Goal: Book appointment/travel/reservation

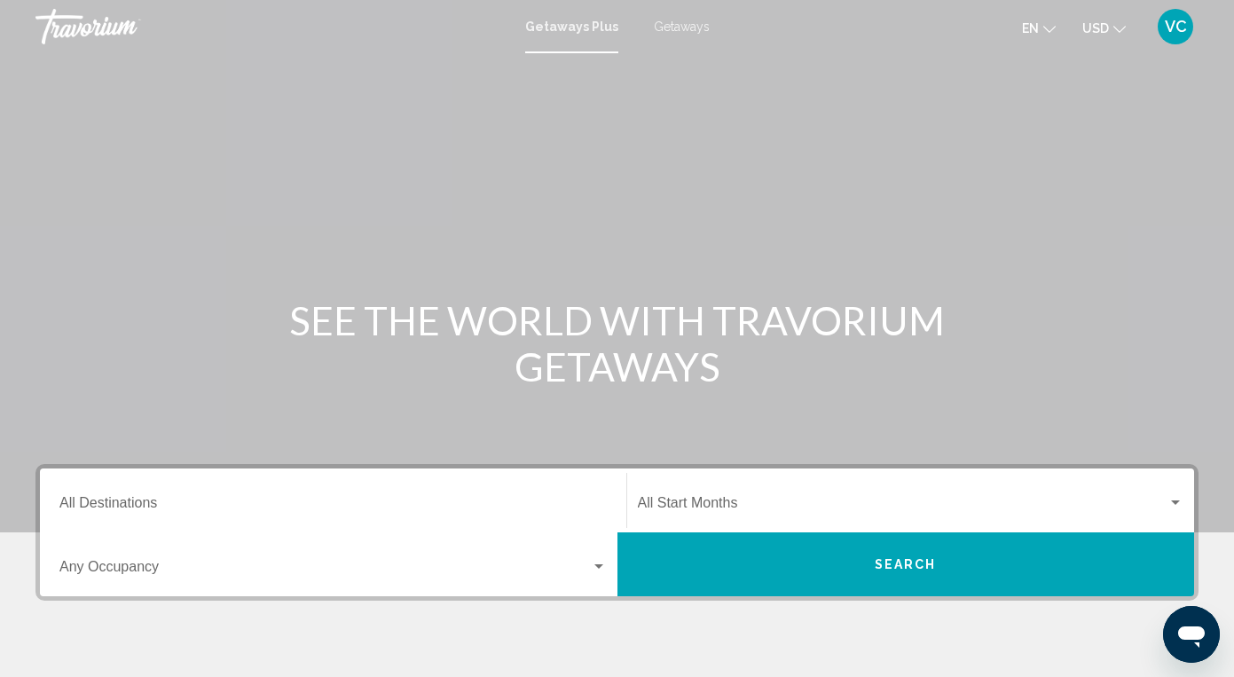
click at [676, 28] on span "Getaways" at bounding box center [682, 27] width 56 height 14
click at [99, 498] on input "Destination All Destinations" at bounding box center [332, 506] width 547 height 16
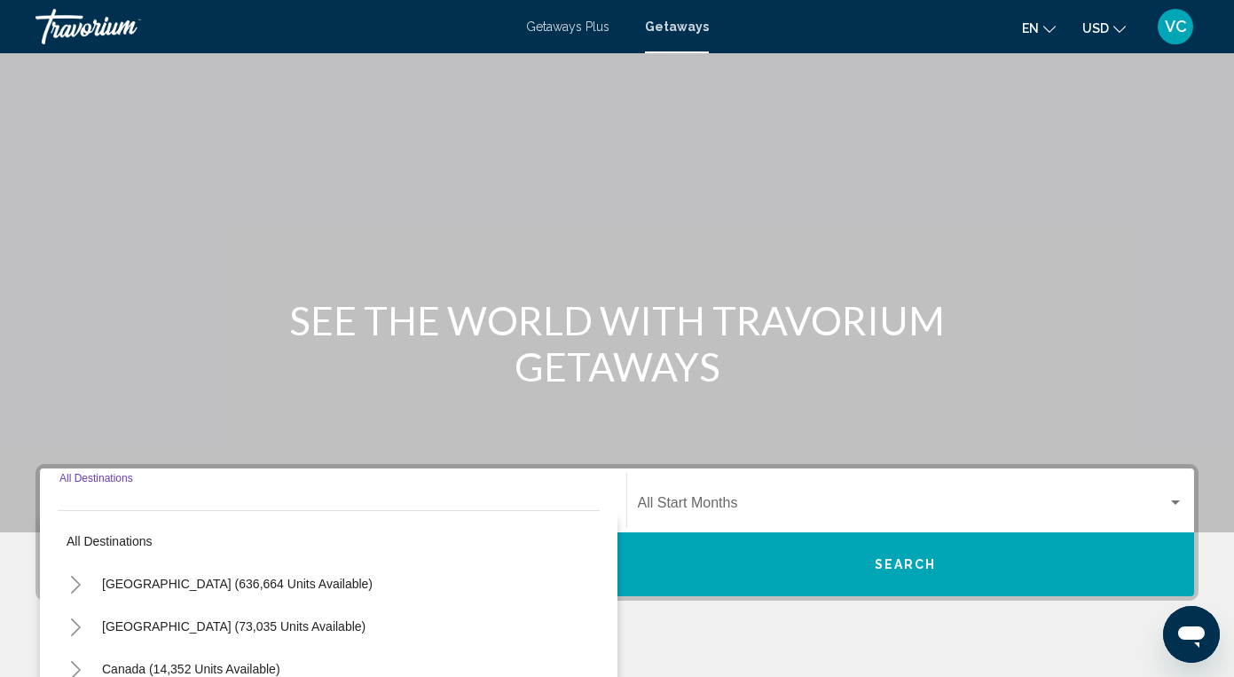
scroll to position [318, 0]
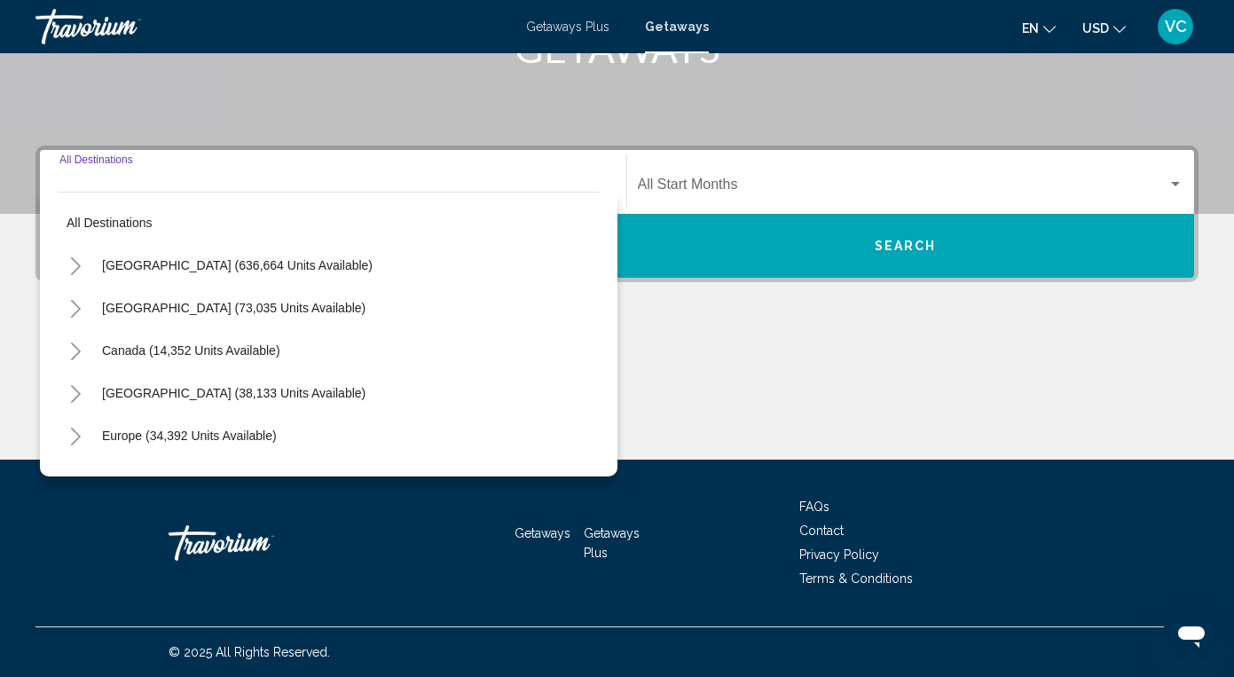
click at [72, 263] on icon "Toggle United States (636,664 units available)" at bounding box center [75, 266] width 13 height 18
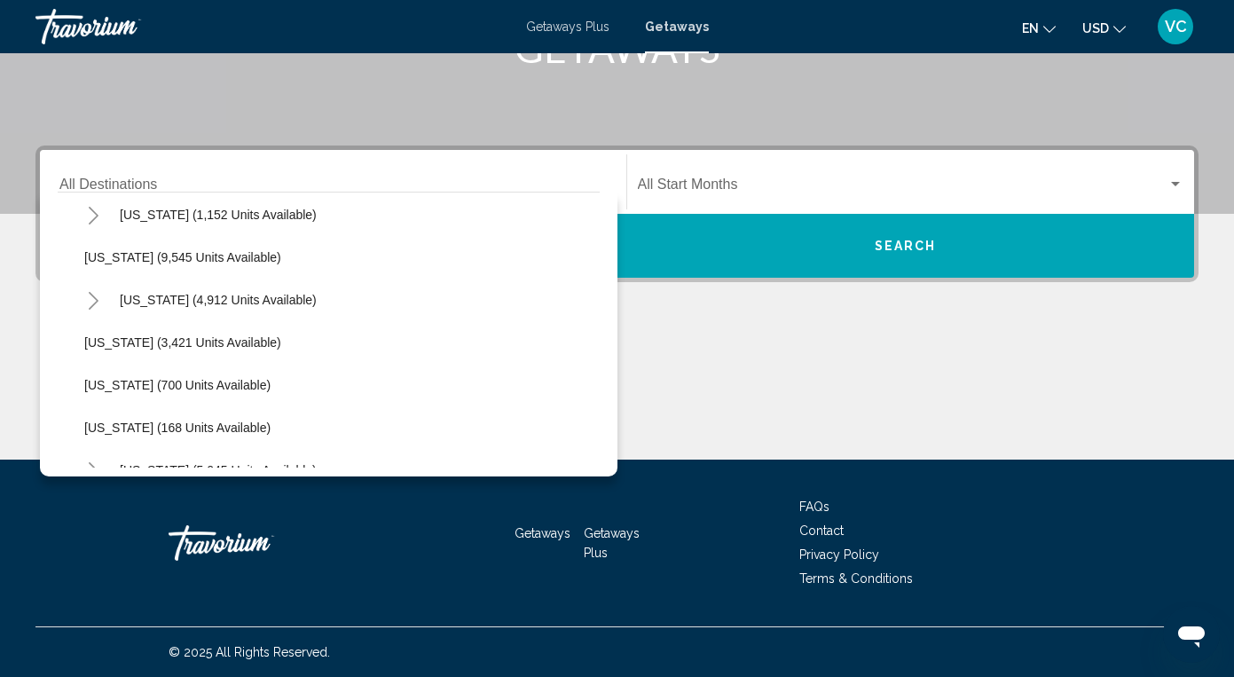
scroll to position [776, 0]
click at [238, 385] on span "[US_STATE] (700 units available)" at bounding box center [177, 383] width 186 height 14
type input "**********"
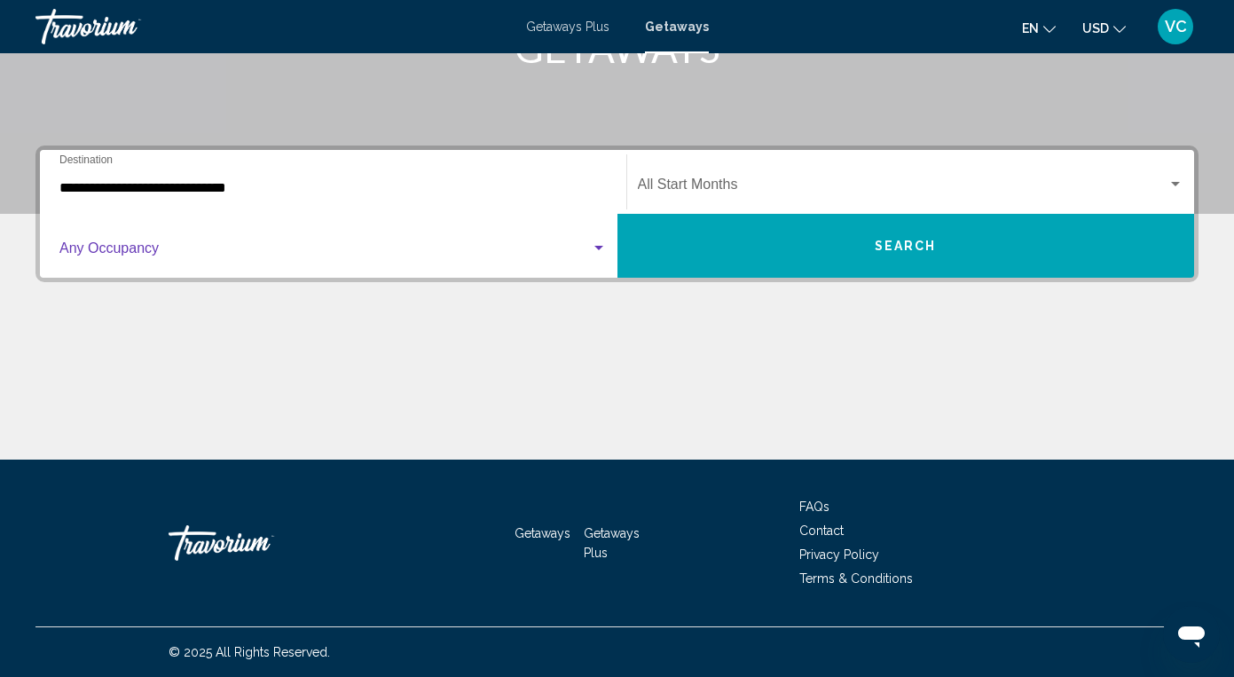
click at [283, 254] on span "Search widget" at bounding box center [324, 252] width 531 height 16
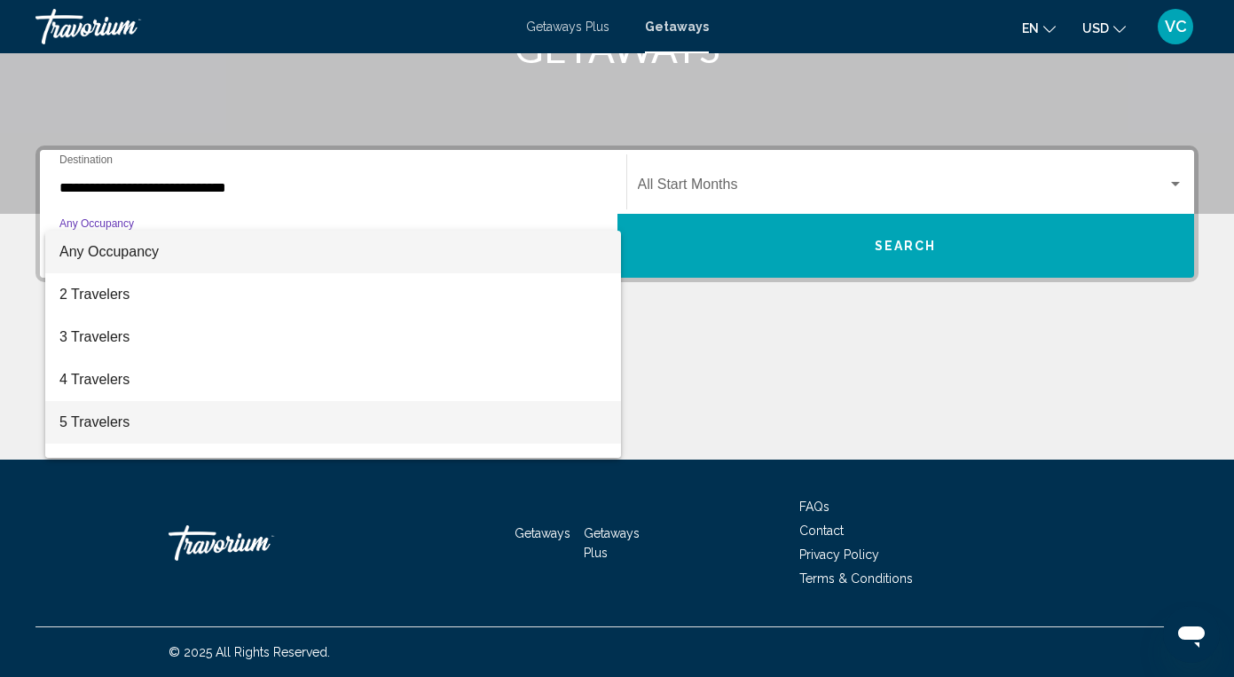
click at [174, 415] on span "5 Travelers" at bounding box center [332, 422] width 547 height 43
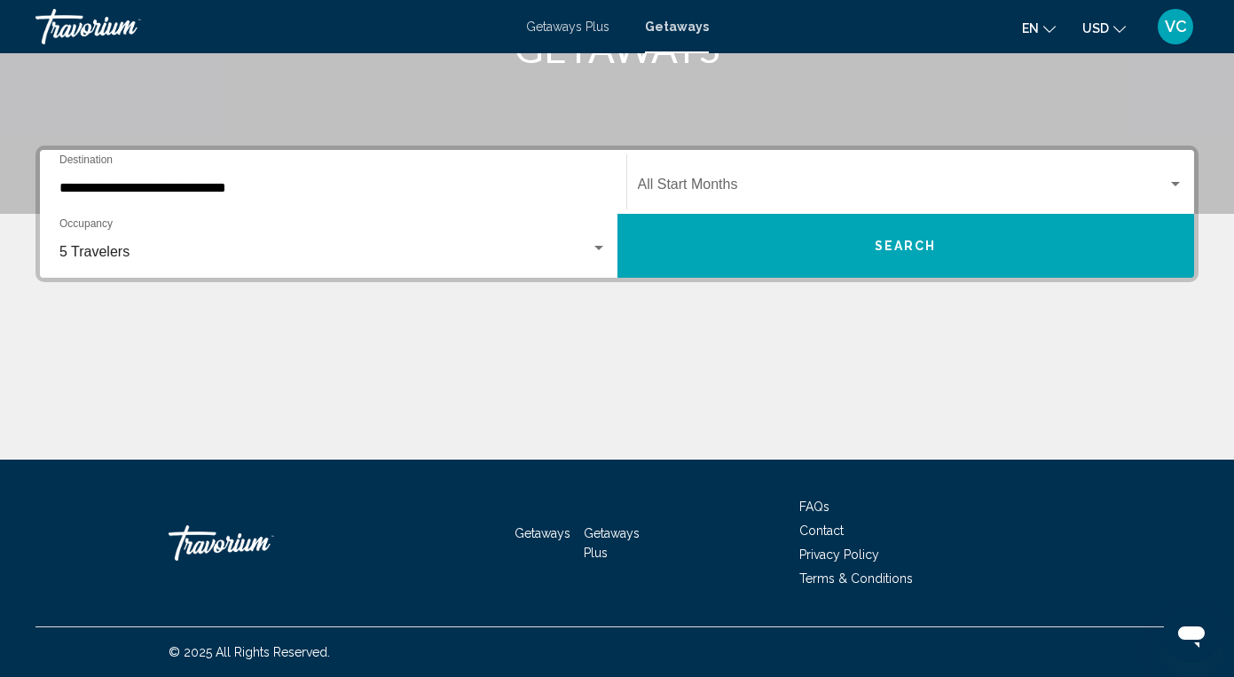
click at [718, 171] on div "Start Month All Start Months" at bounding box center [911, 182] width 546 height 56
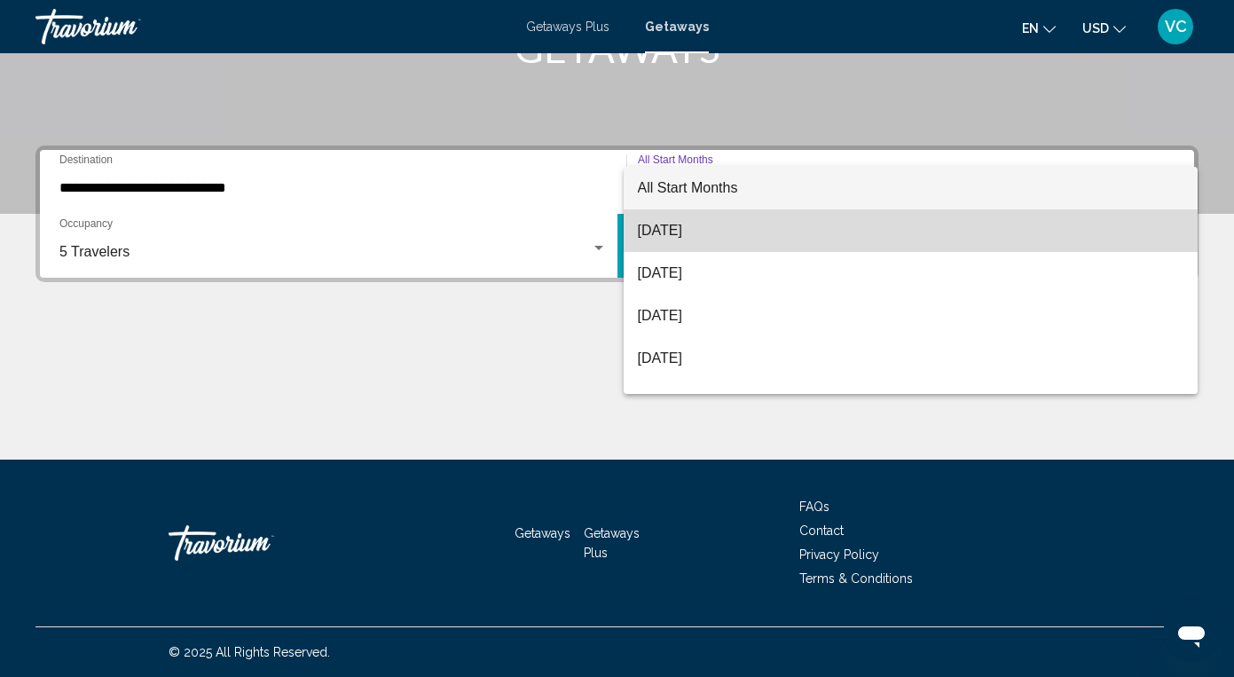
click at [702, 231] on span "[DATE]" at bounding box center [911, 230] width 546 height 43
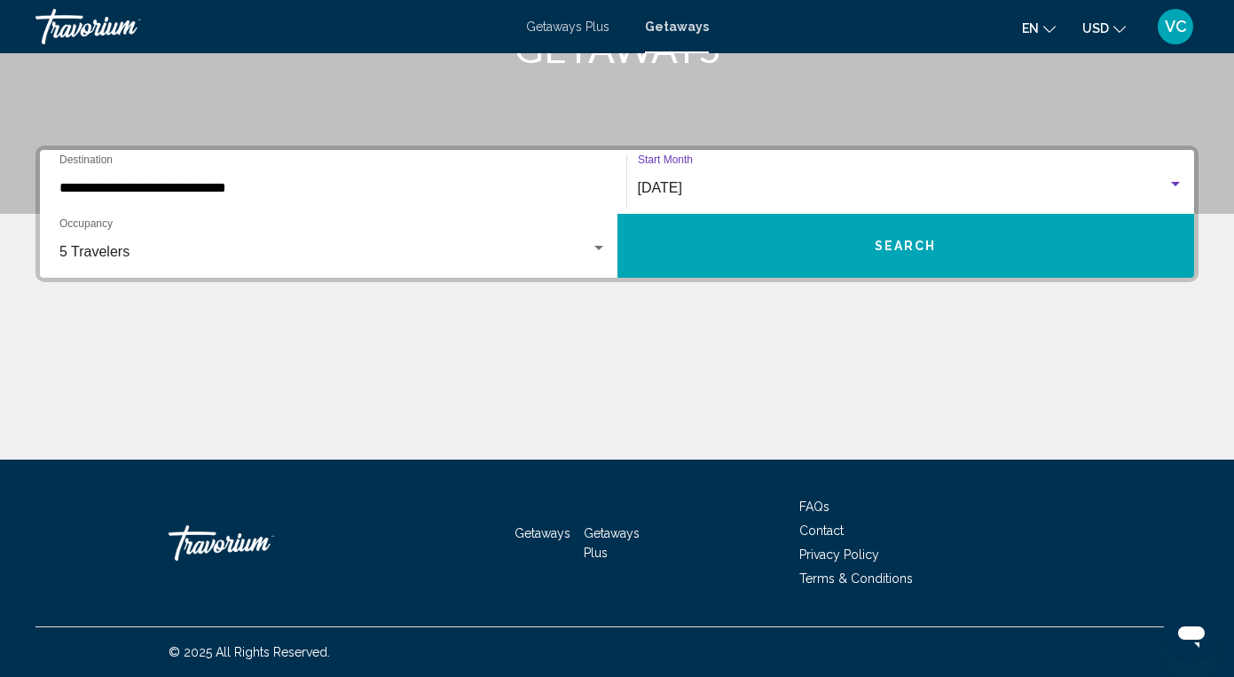
click at [716, 250] on button "Search" at bounding box center [905, 246] width 577 height 64
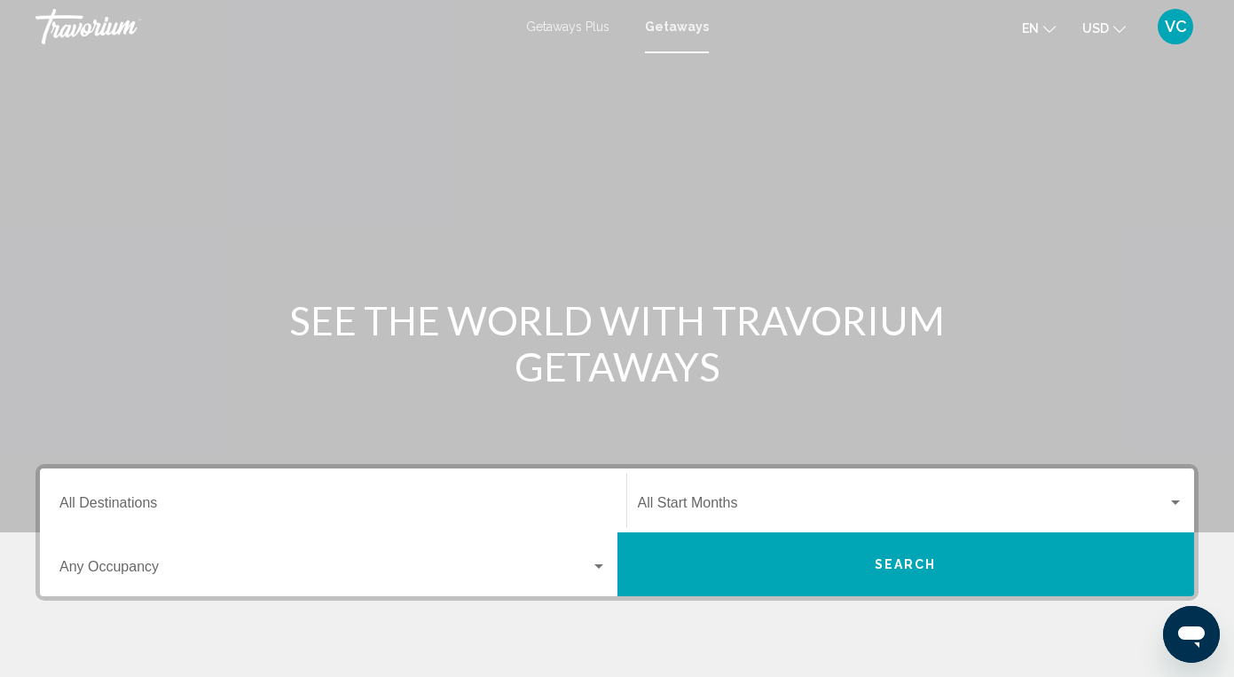
click at [86, 493] on div "Destination All Destinations" at bounding box center [332, 501] width 547 height 56
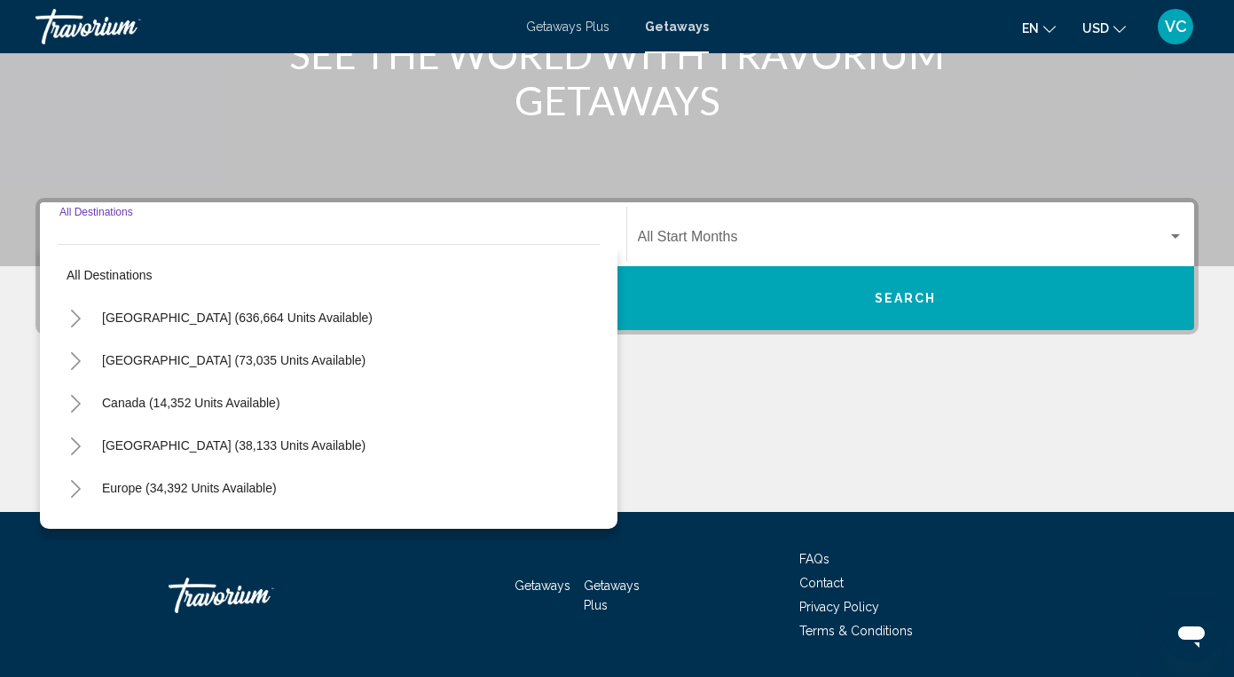
scroll to position [318, 0]
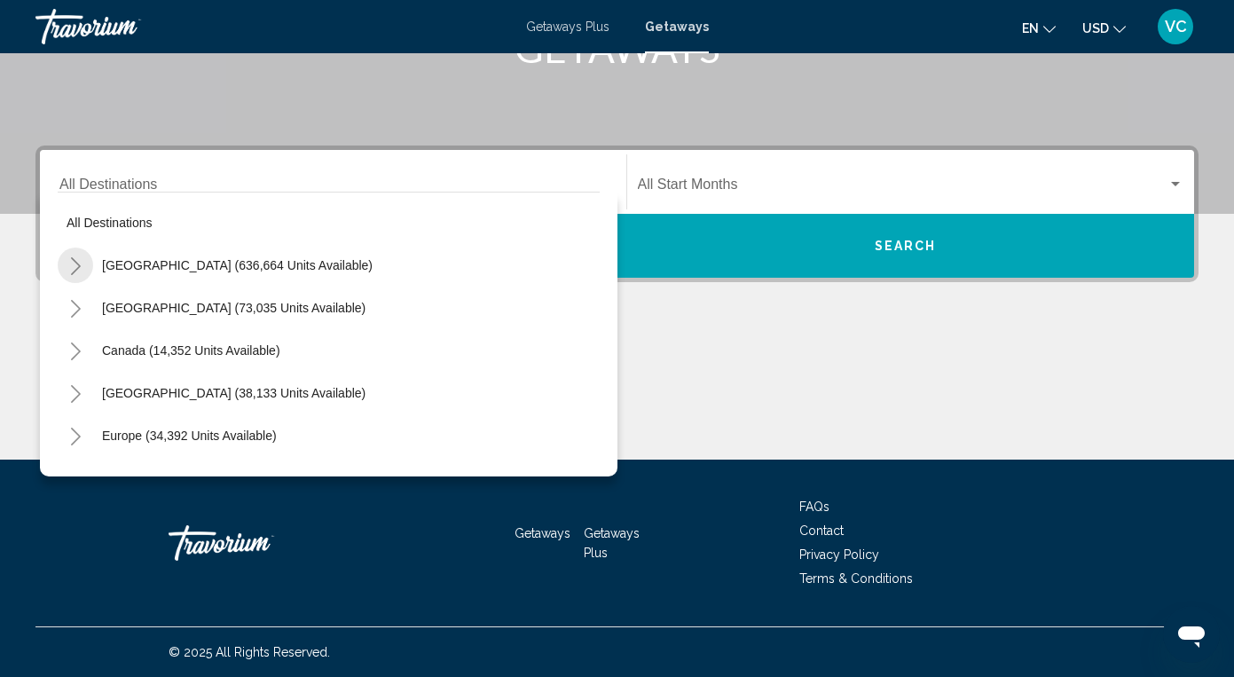
click at [77, 265] on icon "Toggle United States (636,664 units available)" at bounding box center [75, 266] width 13 height 18
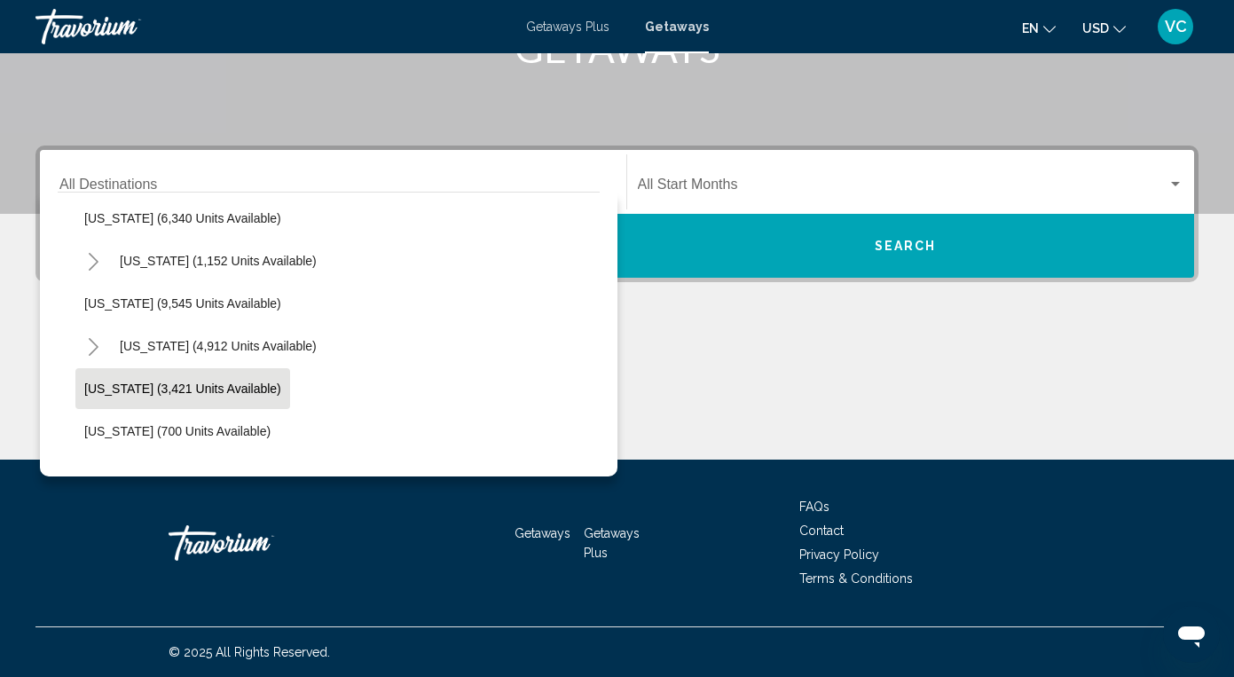
scroll to position [739, 0]
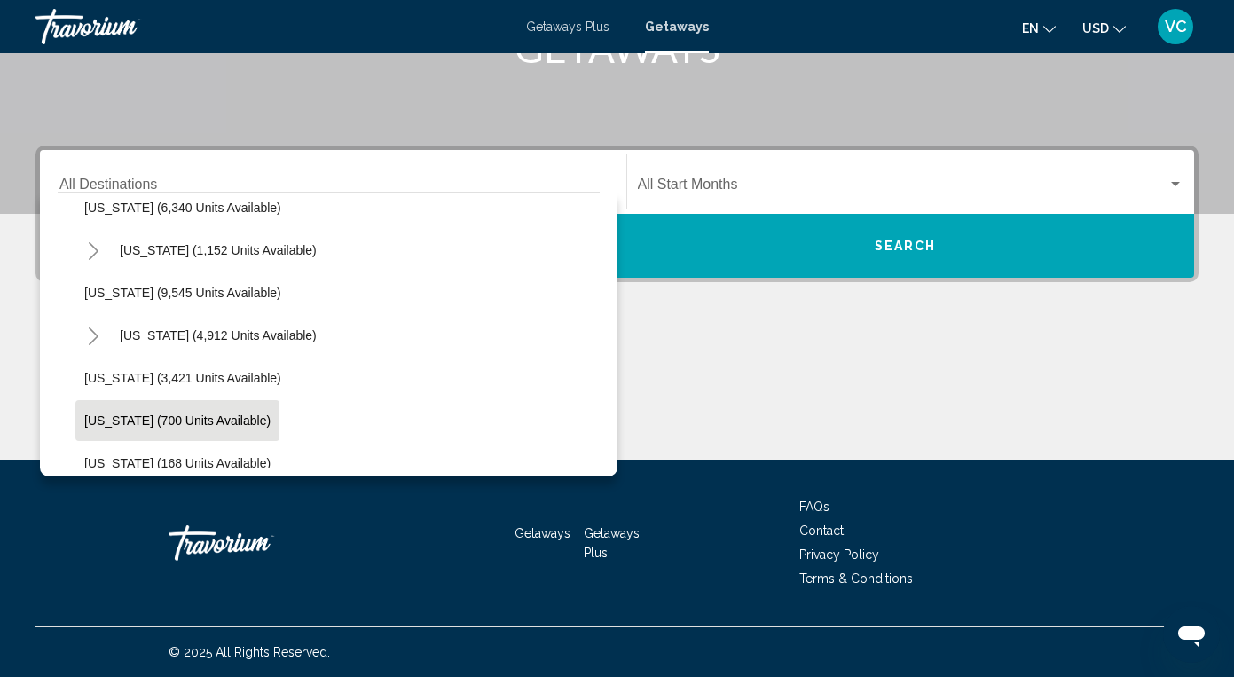
click at [138, 419] on span "[US_STATE] (700 units available)" at bounding box center [177, 420] width 186 height 14
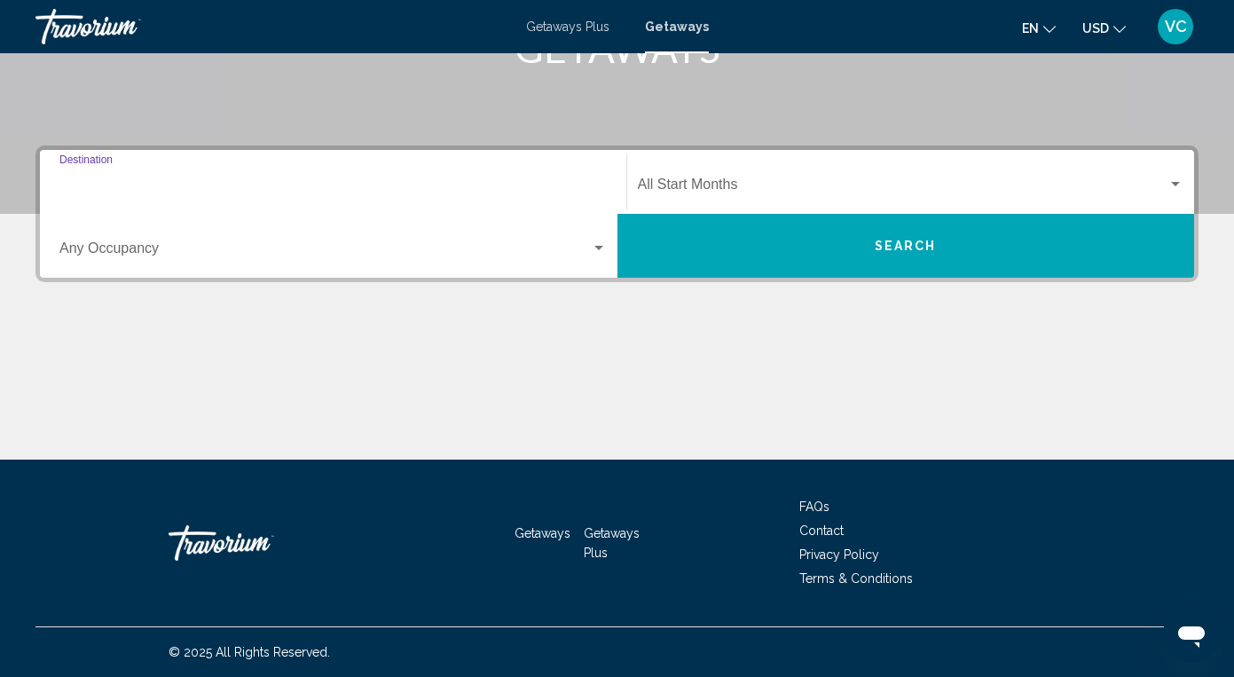
type input "**********"
click at [319, 248] on span "Search widget" at bounding box center [324, 252] width 531 height 16
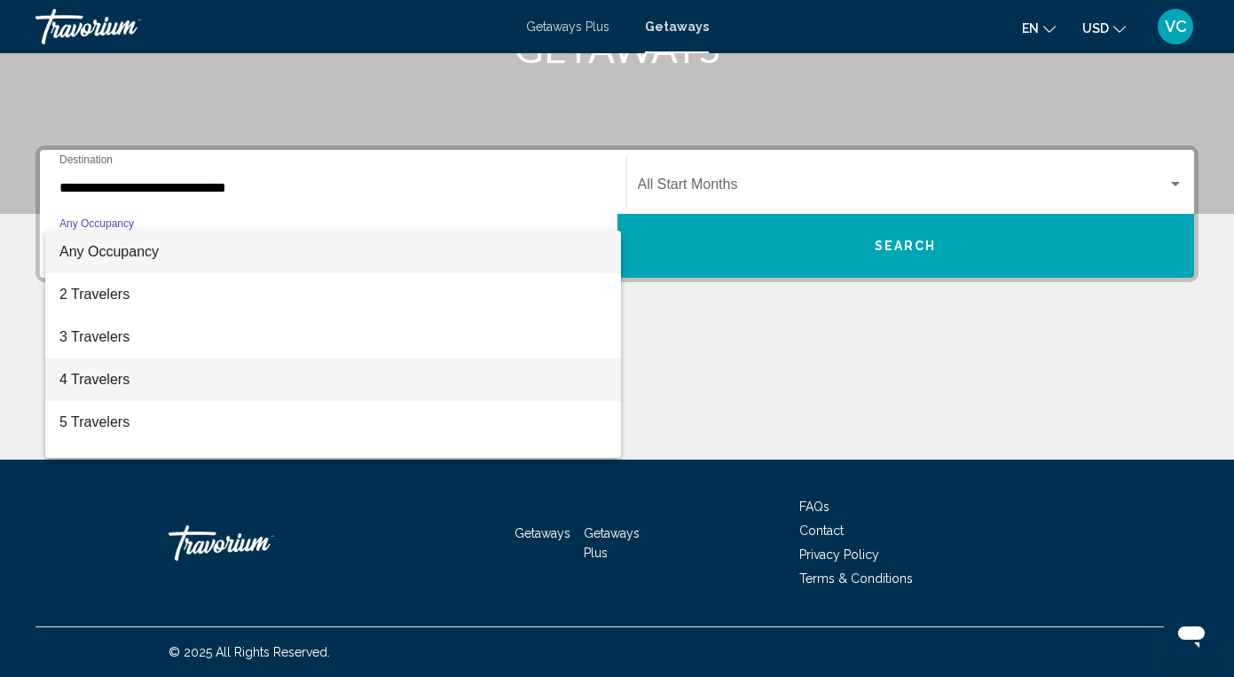
click at [140, 384] on span "4 Travelers" at bounding box center [332, 379] width 547 height 43
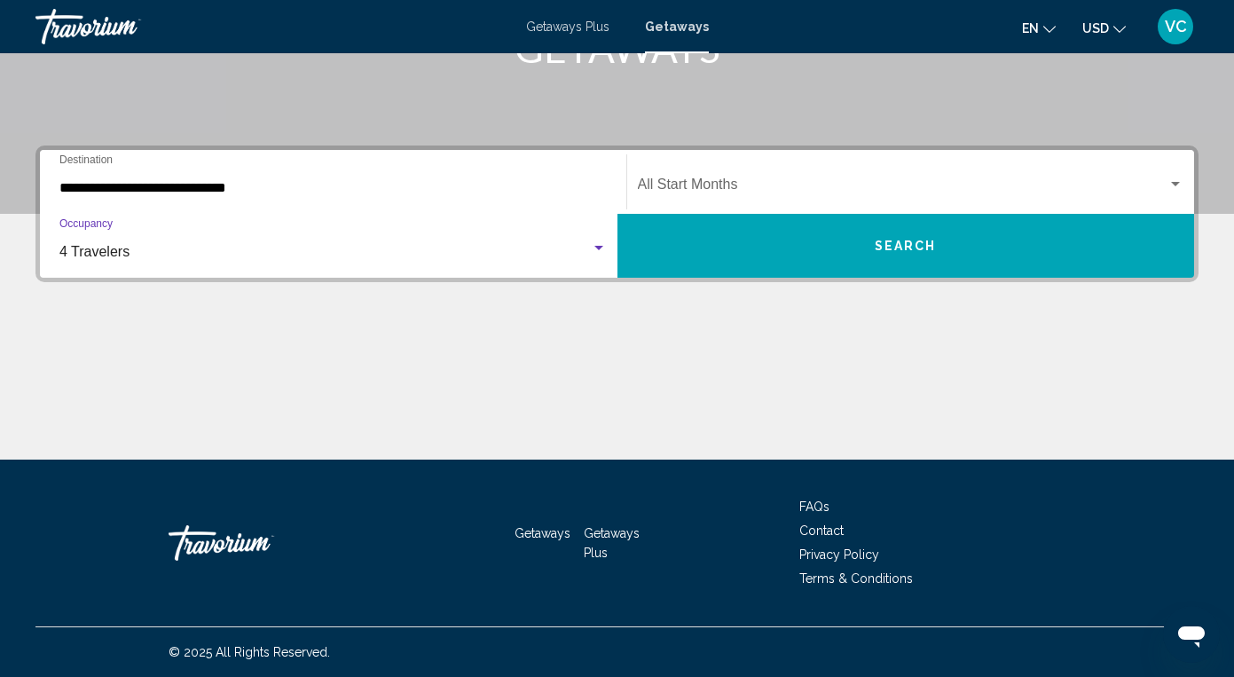
click at [699, 174] on div "Start Month All Start Months" at bounding box center [911, 182] width 546 height 56
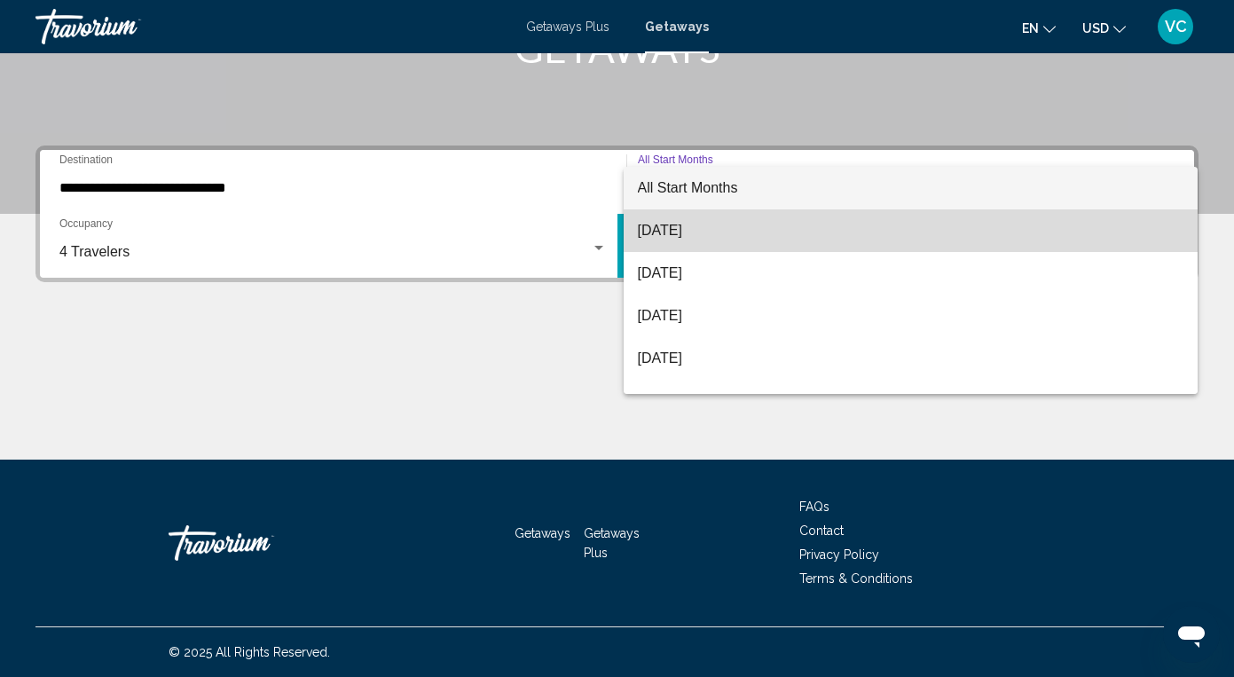
click at [670, 229] on span "[DATE]" at bounding box center [911, 230] width 546 height 43
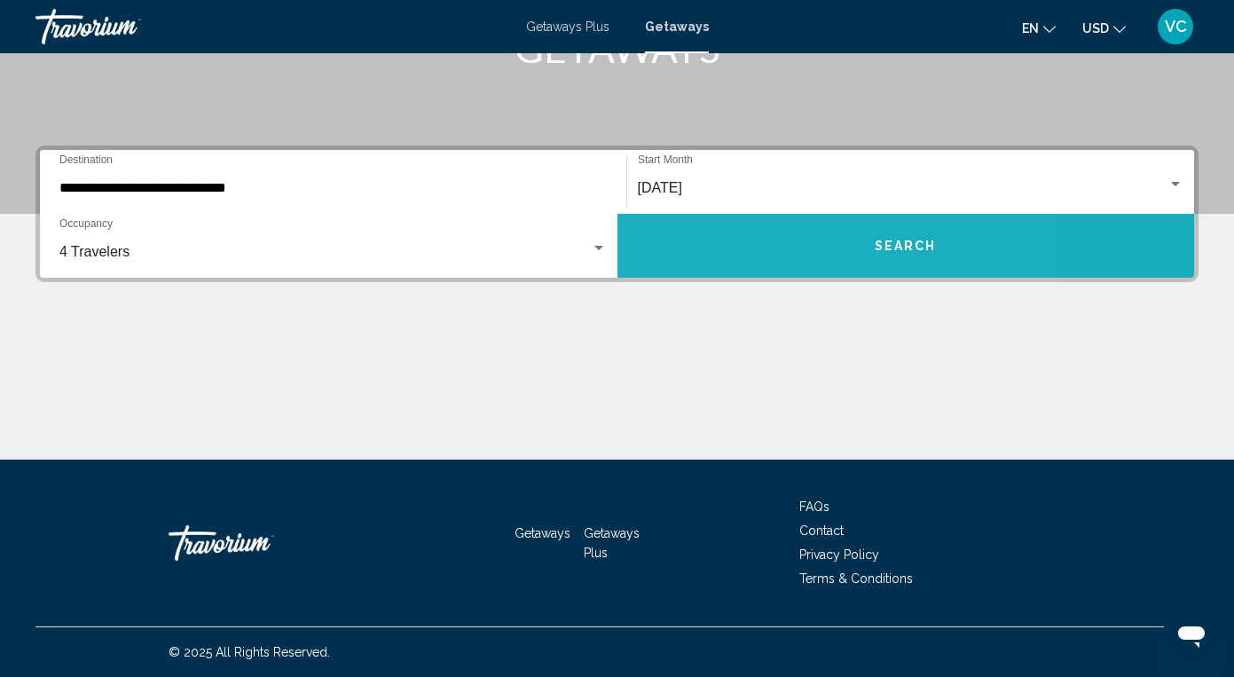
click at [676, 247] on button "Search" at bounding box center [905, 246] width 577 height 64
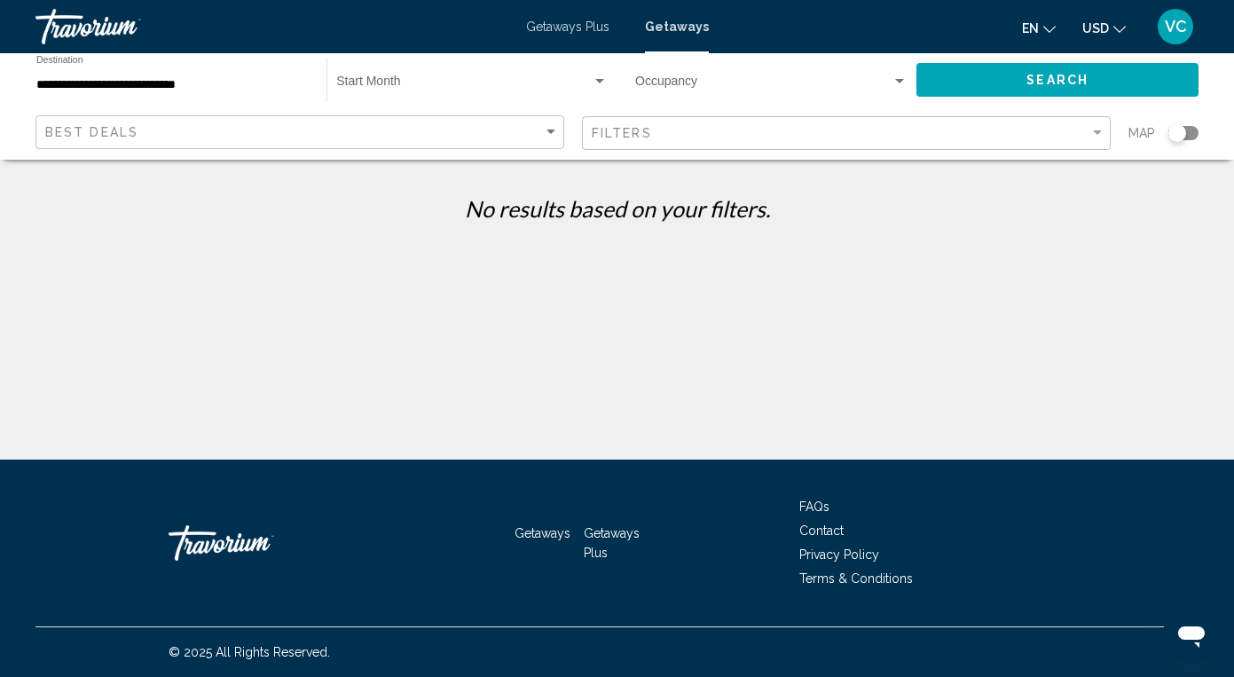
click at [587, 27] on span "Getaways Plus" at bounding box center [567, 27] width 83 height 14
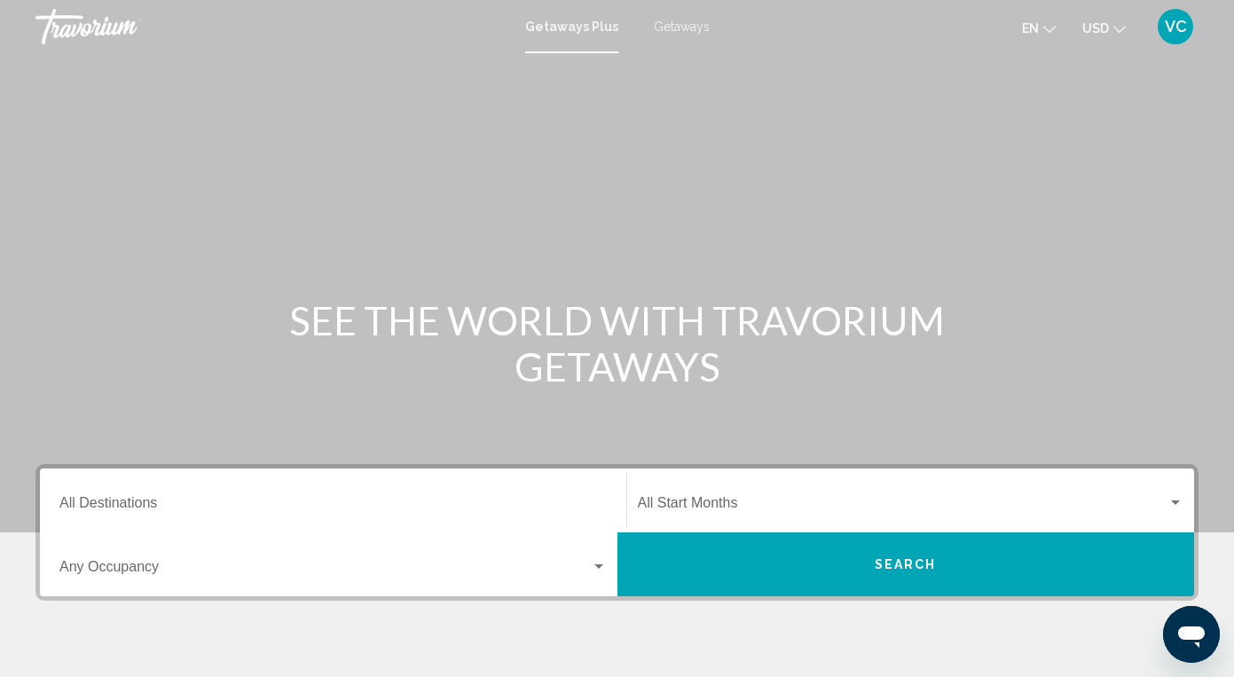
click at [87, 495] on div "Destination All Destinations" at bounding box center [332, 501] width 547 height 56
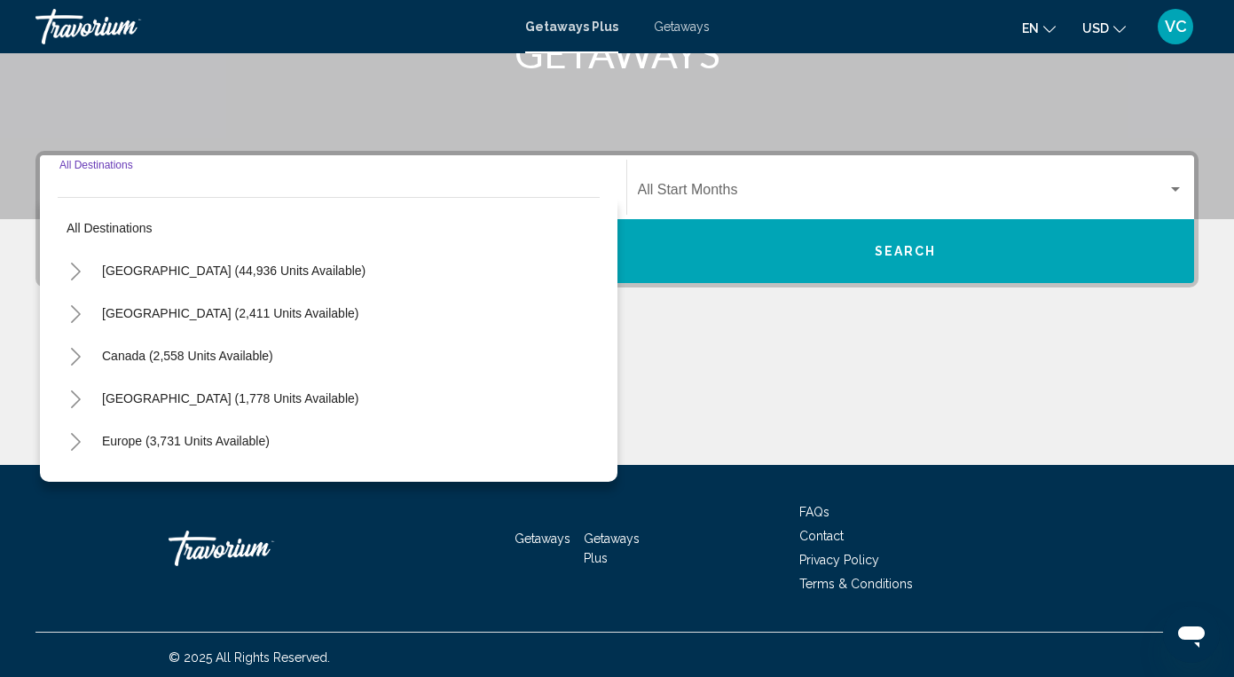
scroll to position [318, 0]
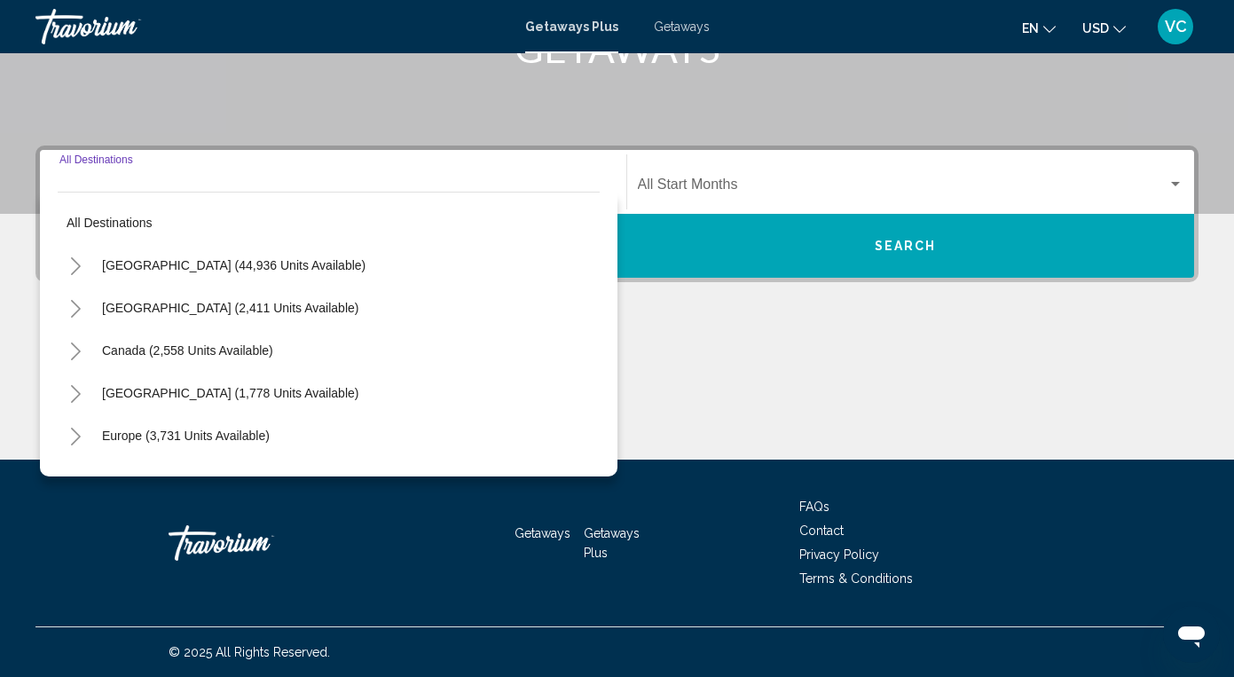
click at [75, 260] on icon "Toggle United States (44,936 units available)" at bounding box center [75, 266] width 13 height 18
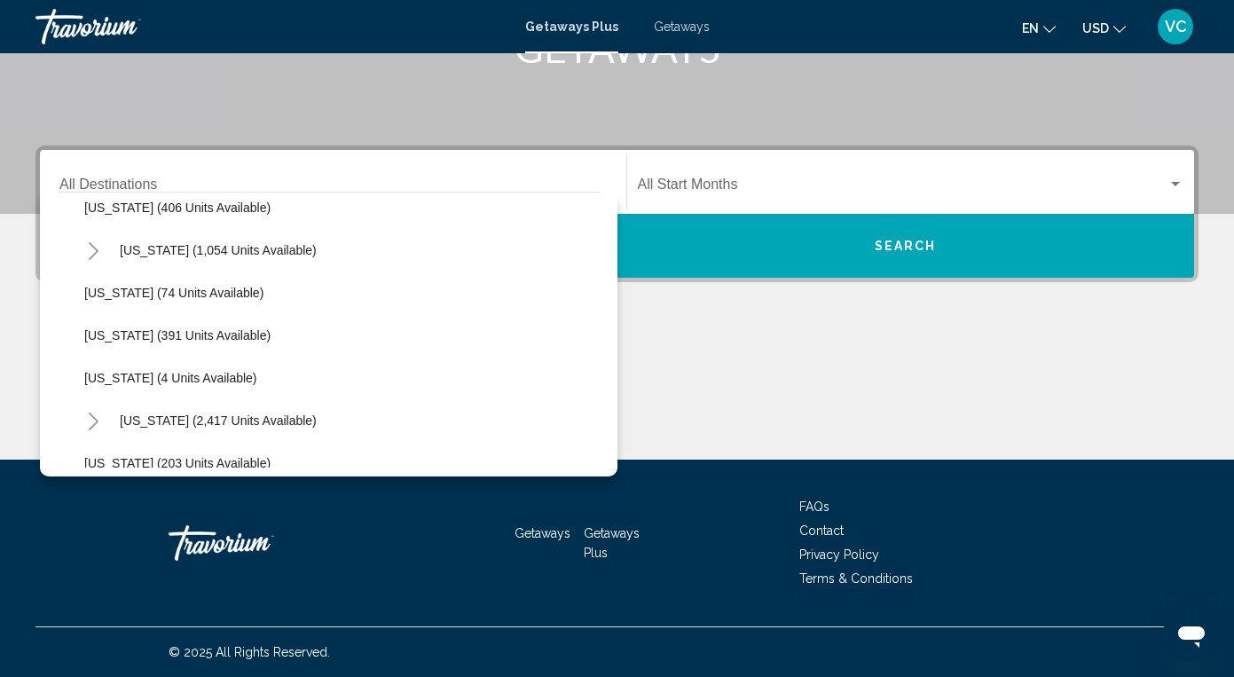
scroll to position [782, 0]
click at [211, 333] on span "[US_STATE] (391 units available)" at bounding box center [177, 334] width 186 height 14
type input "**********"
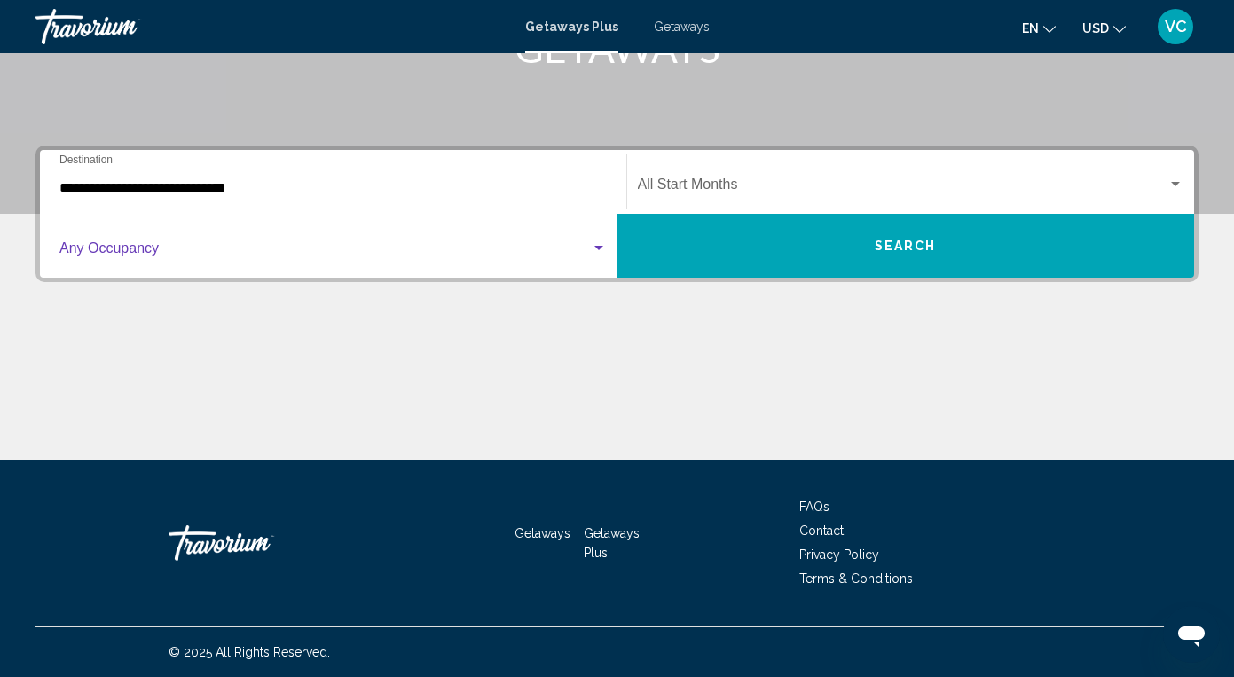
click at [263, 249] on span "Search widget" at bounding box center [324, 252] width 531 height 16
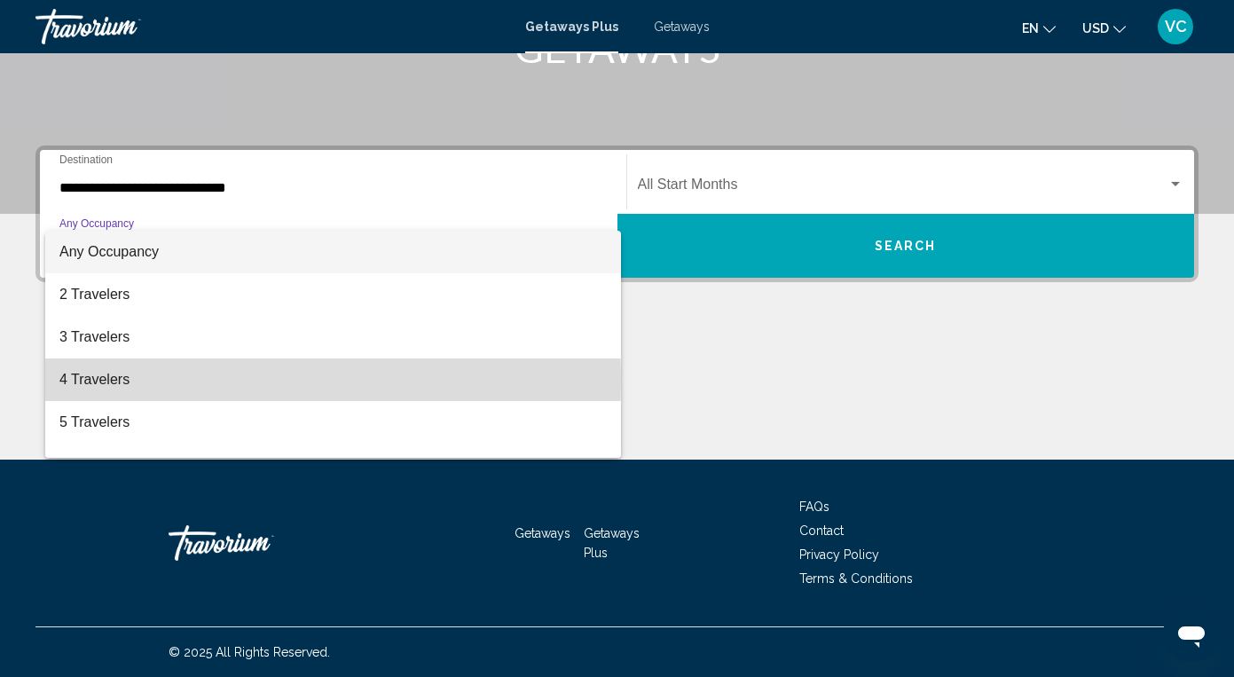
click at [159, 380] on span "4 Travelers" at bounding box center [332, 379] width 547 height 43
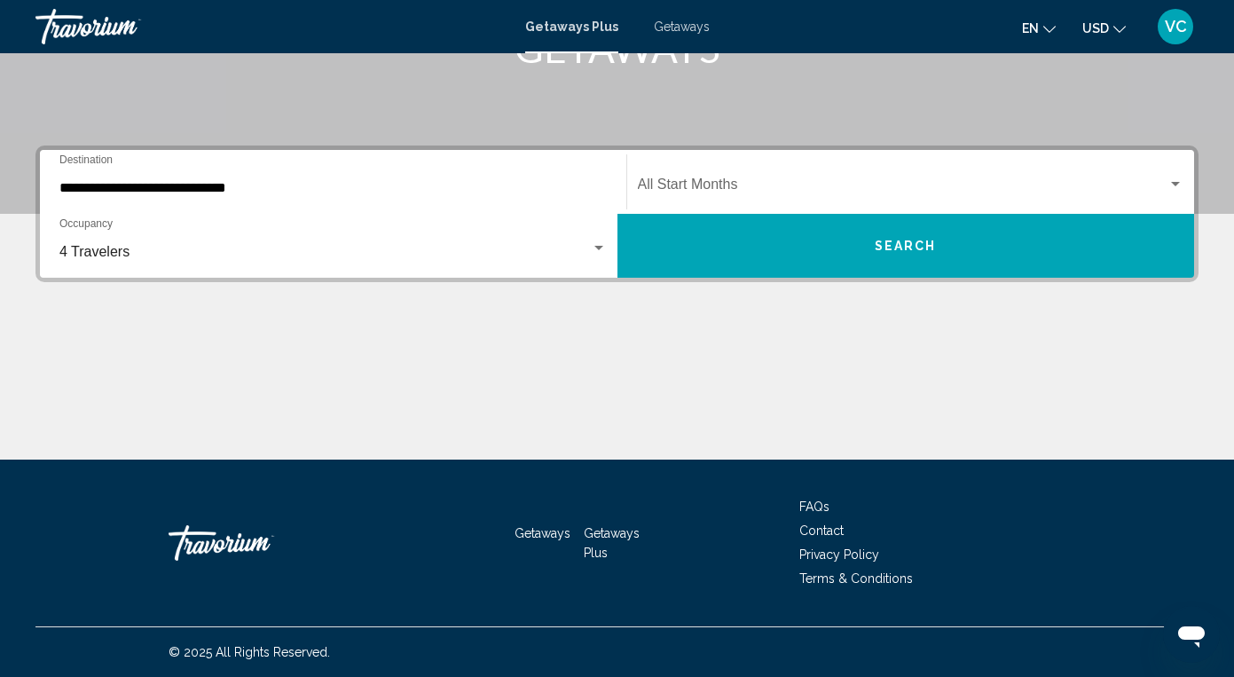
click at [709, 164] on div "Start Month All Start Months" at bounding box center [911, 182] width 546 height 56
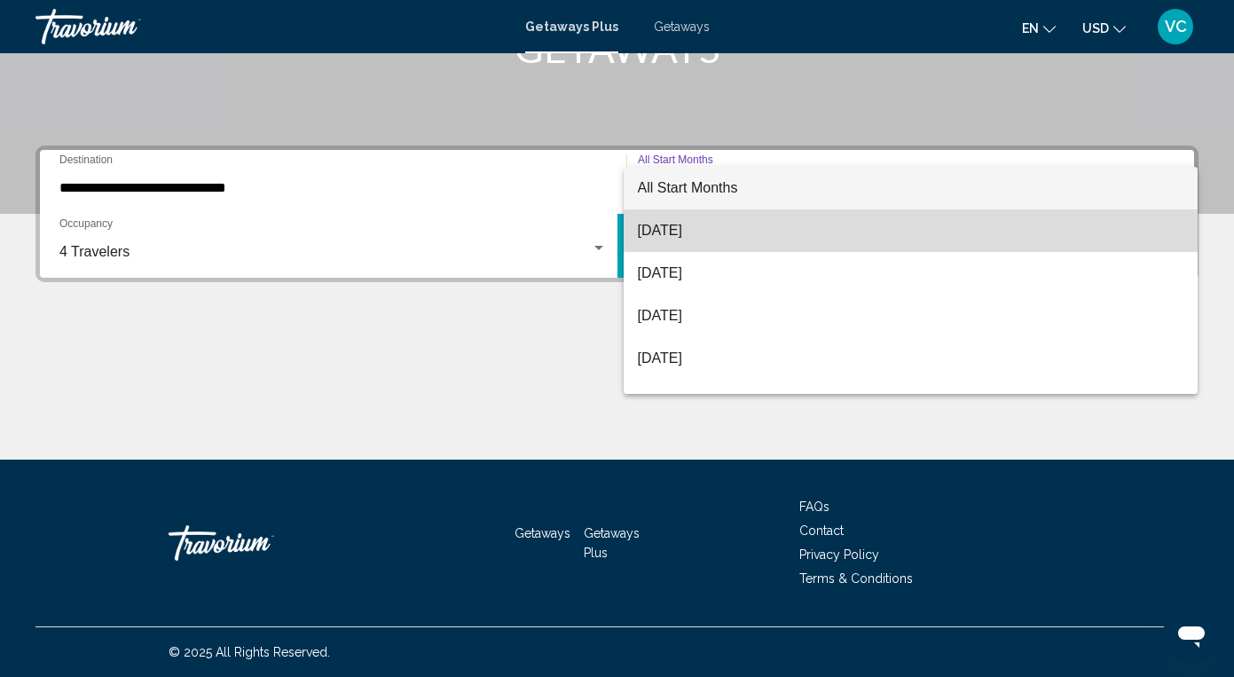
click at [696, 235] on span "[DATE]" at bounding box center [911, 230] width 546 height 43
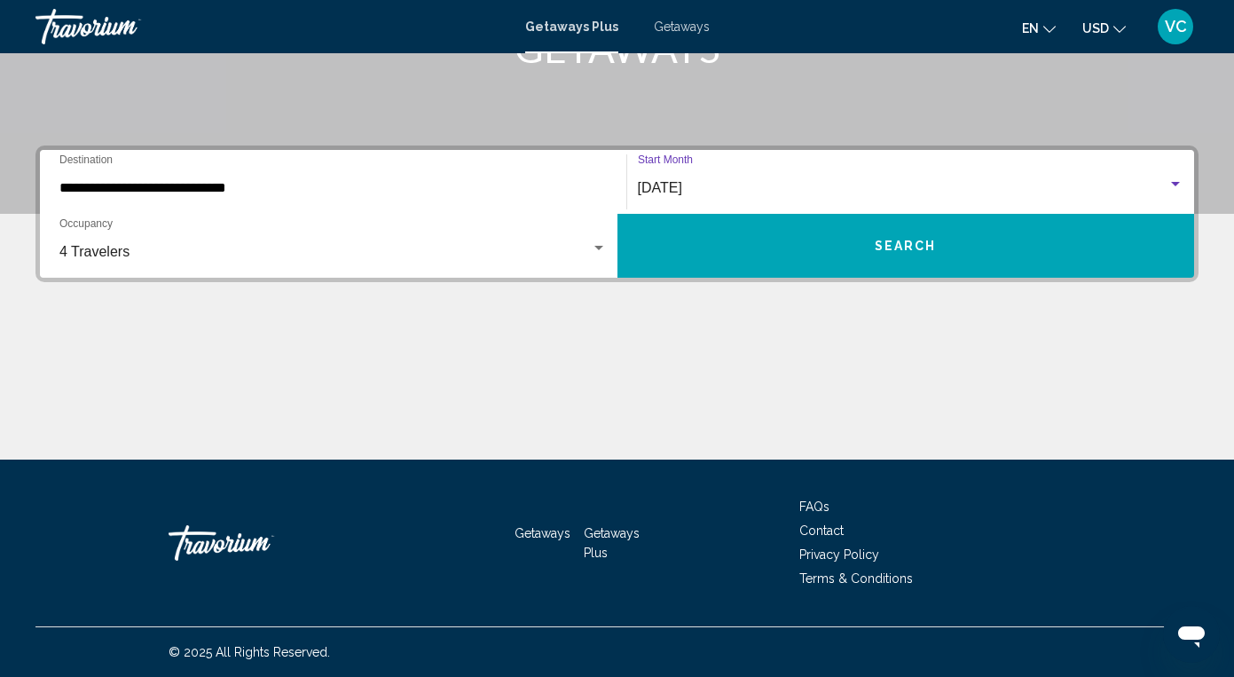
click at [727, 242] on button "Search" at bounding box center [905, 246] width 577 height 64
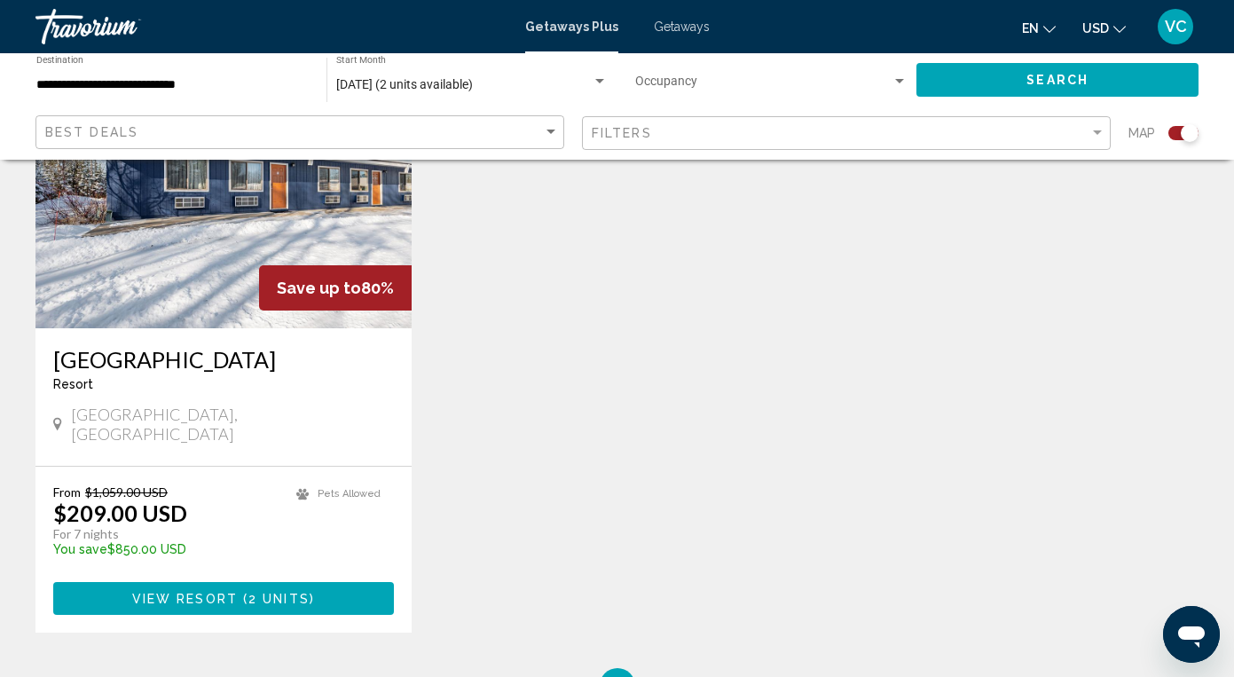
scroll to position [745, 0]
click at [195, 262] on img "Main content" at bounding box center [223, 186] width 376 height 284
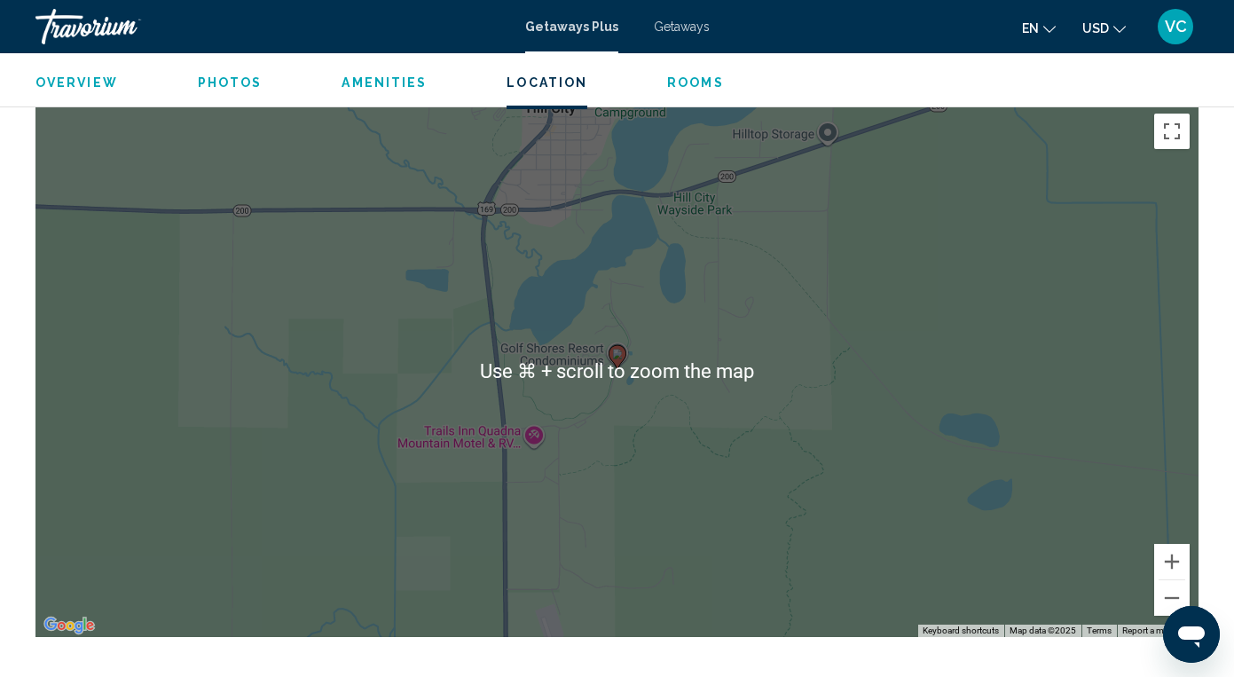
scroll to position [2434, 0]
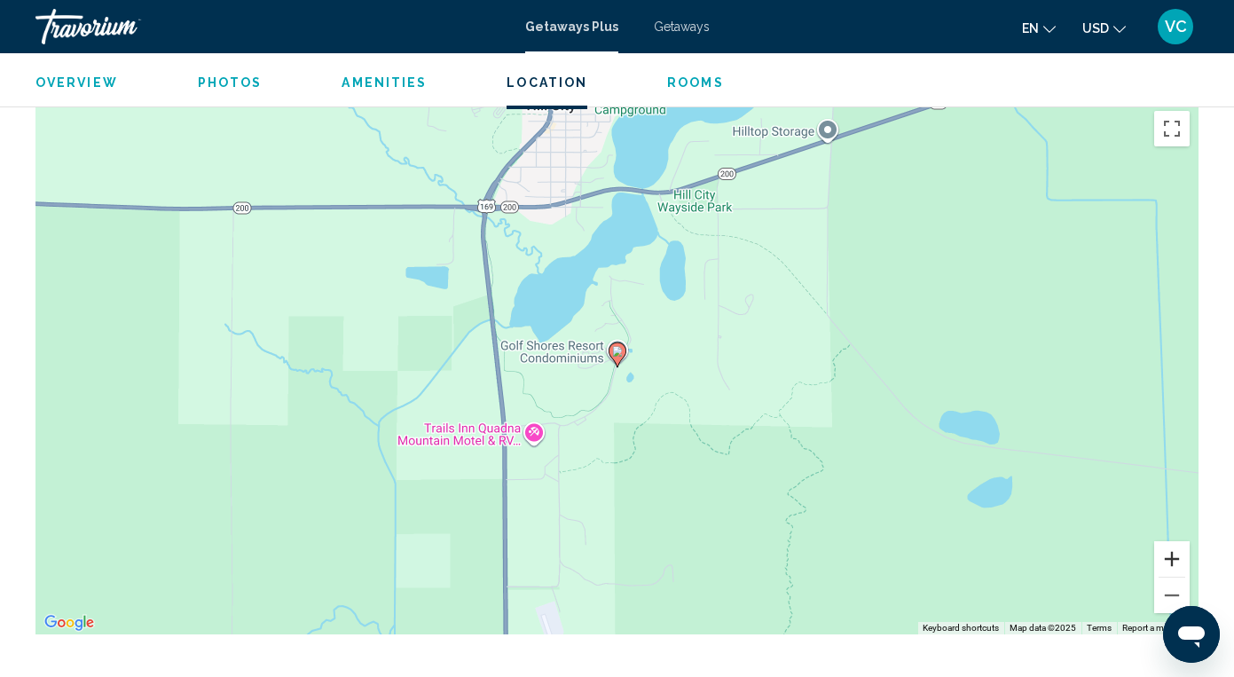
click at [1170, 541] on button "Zoom in" at bounding box center [1171, 558] width 35 height 35
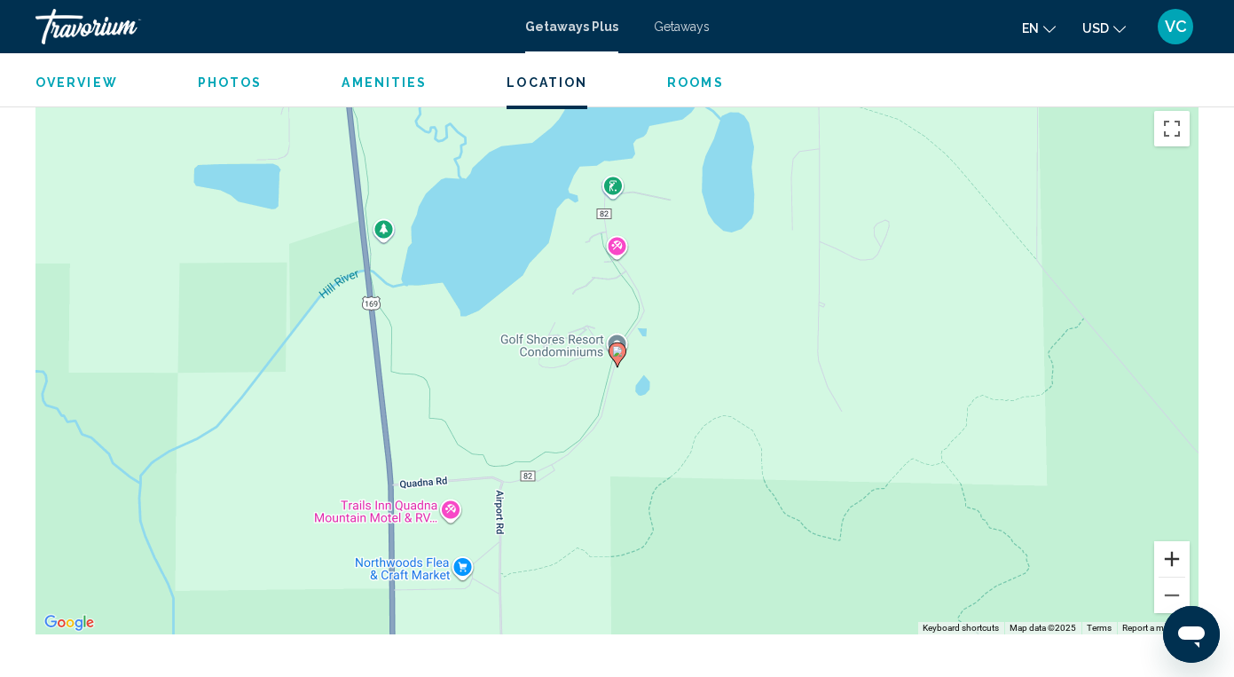
click at [1175, 541] on button "Zoom in" at bounding box center [1171, 558] width 35 height 35
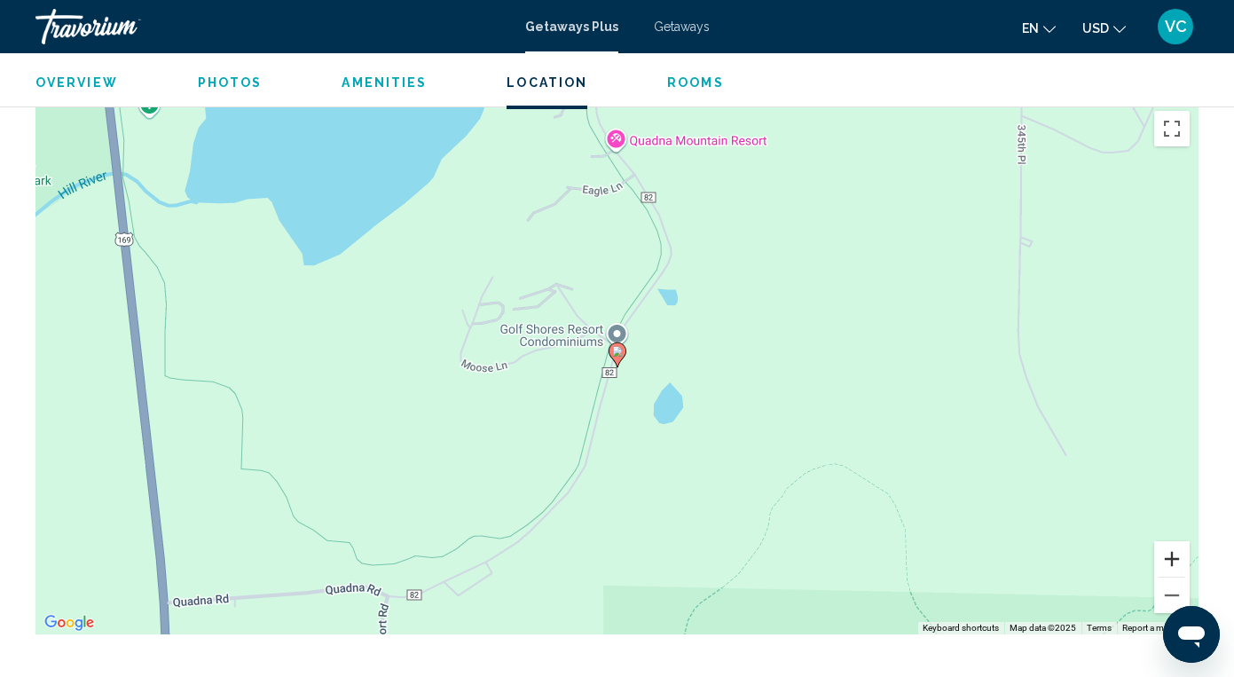
click at [1175, 541] on button "Zoom in" at bounding box center [1171, 558] width 35 height 35
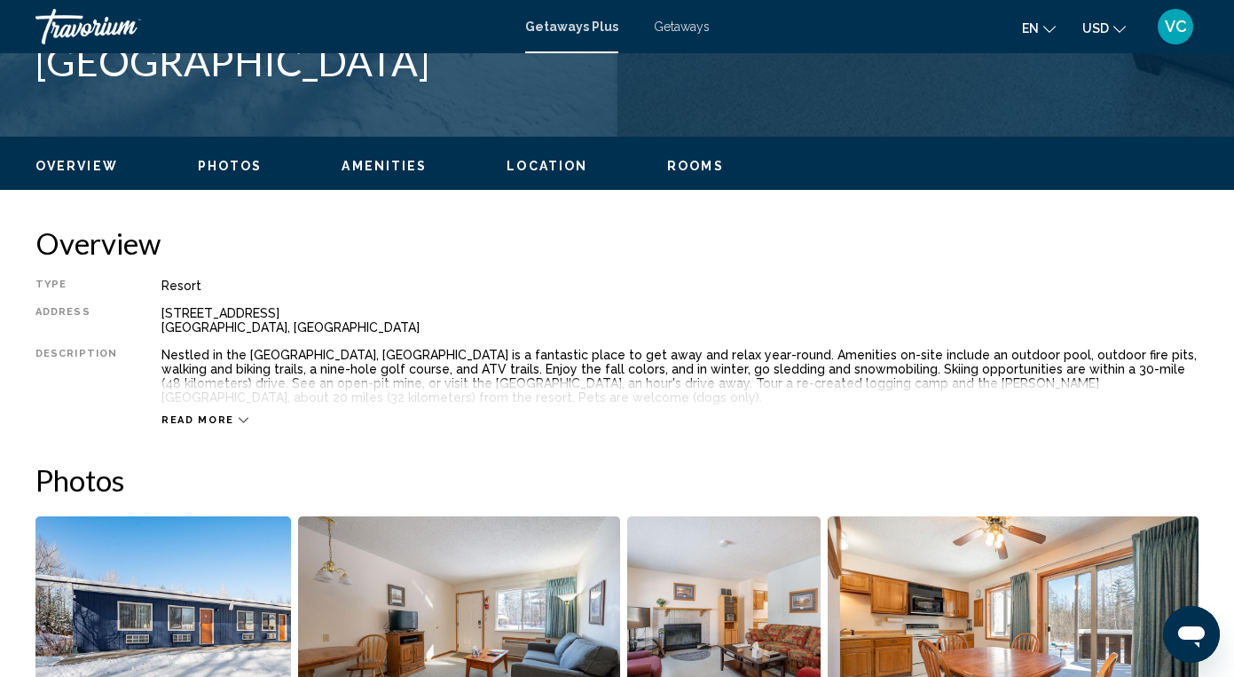
scroll to position [757, 0]
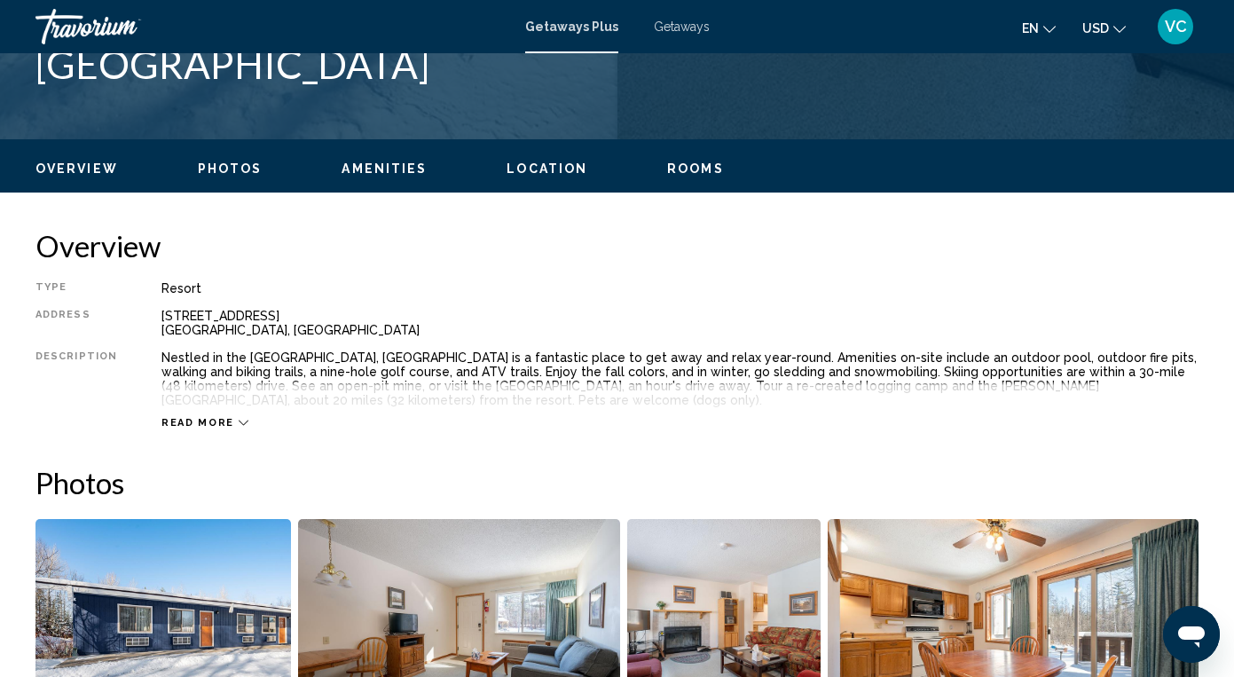
click at [208, 419] on span "Read more" at bounding box center [197, 423] width 73 height 12
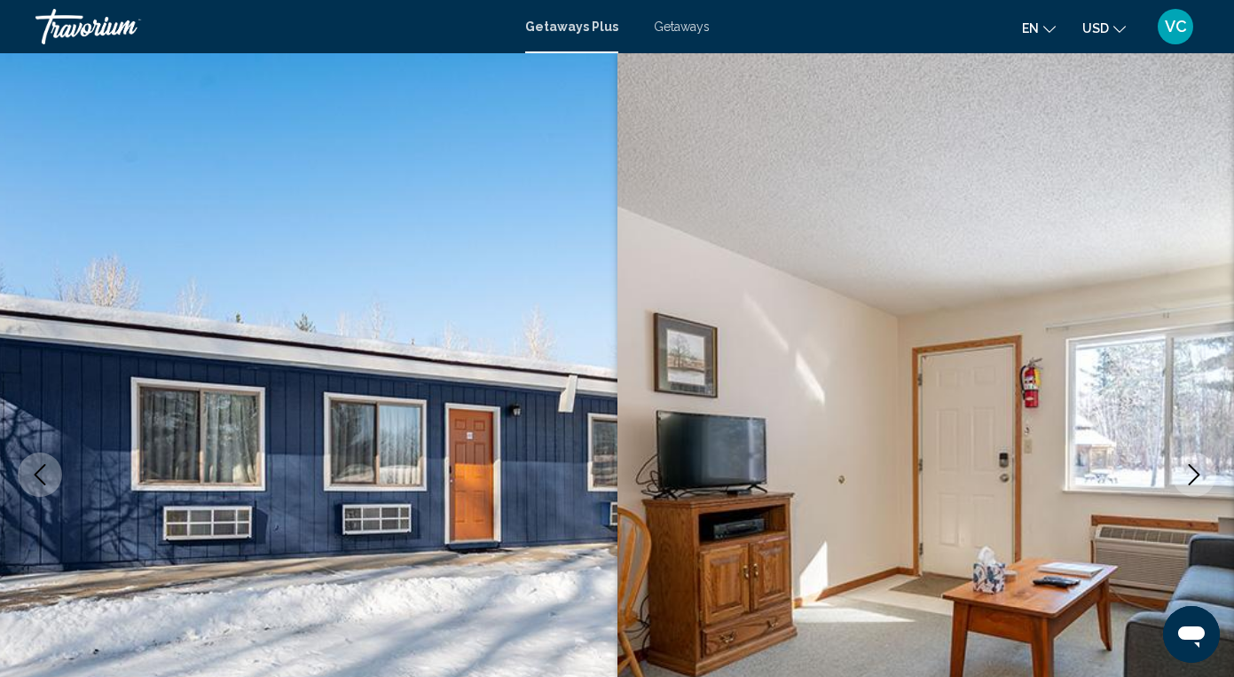
scroll to position [0, 0]
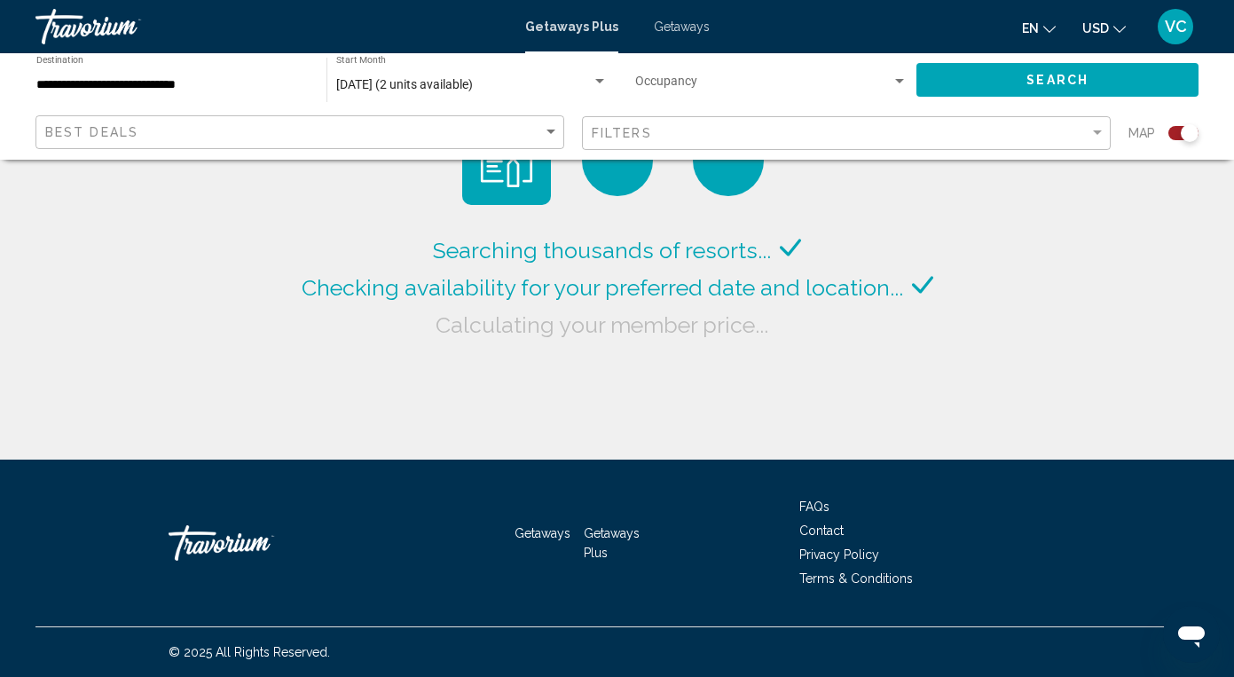
click at [677, 24] on span "Getaways" at bounding box center [682, 27] width 56 height 14
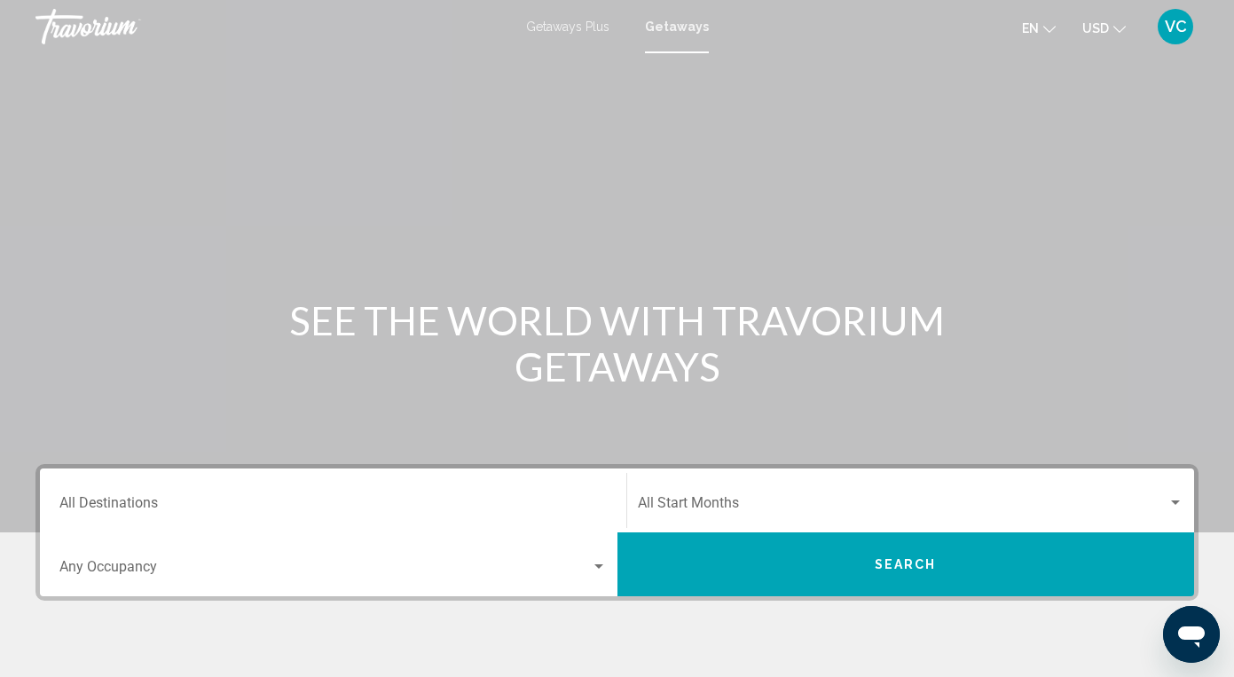
click at [178, 500] on input "Destination All Destinations" at bounding box center [332, 506] width 547 height 16
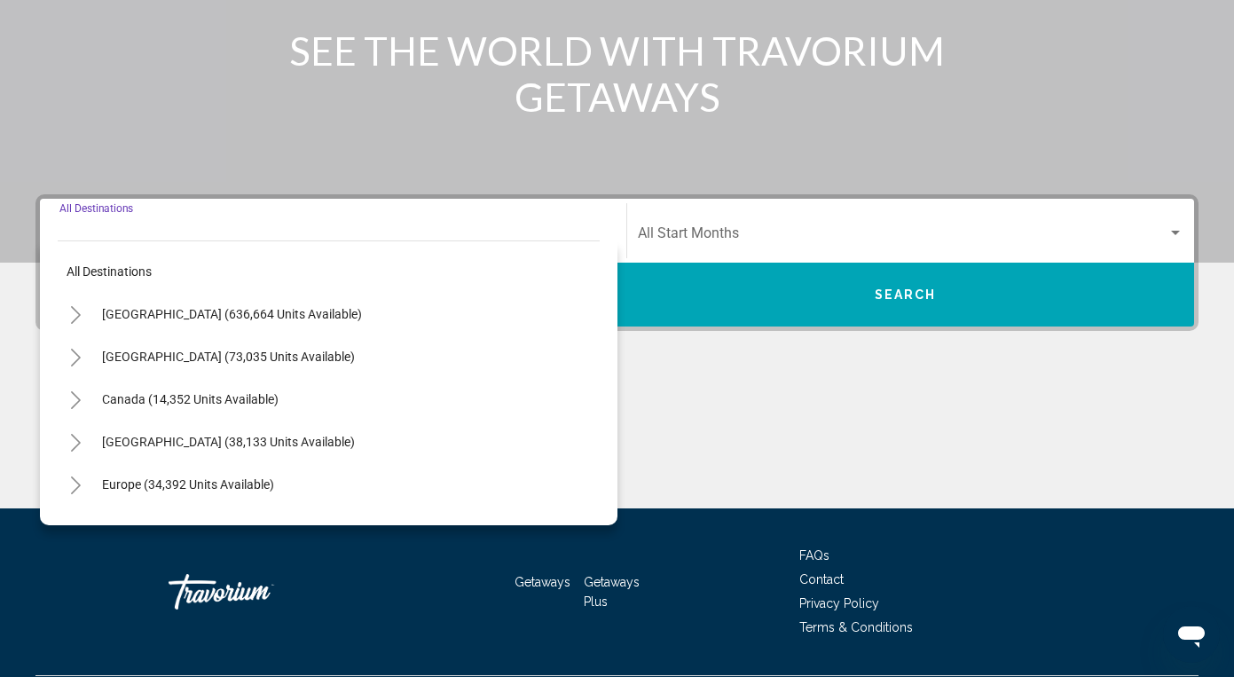
scroll to position [318, 0]
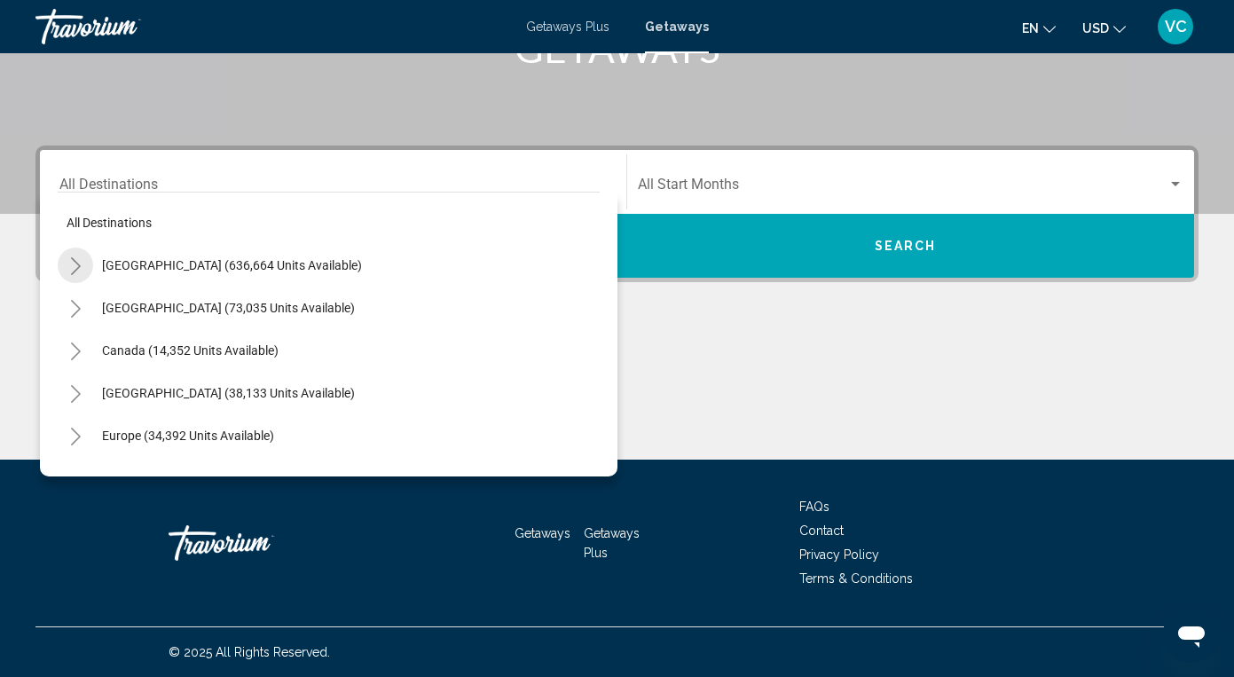
click at [74, 257] on icon "Toggle United States (636,664 units available)" at bounding box center [75, 266] width 13 height 18
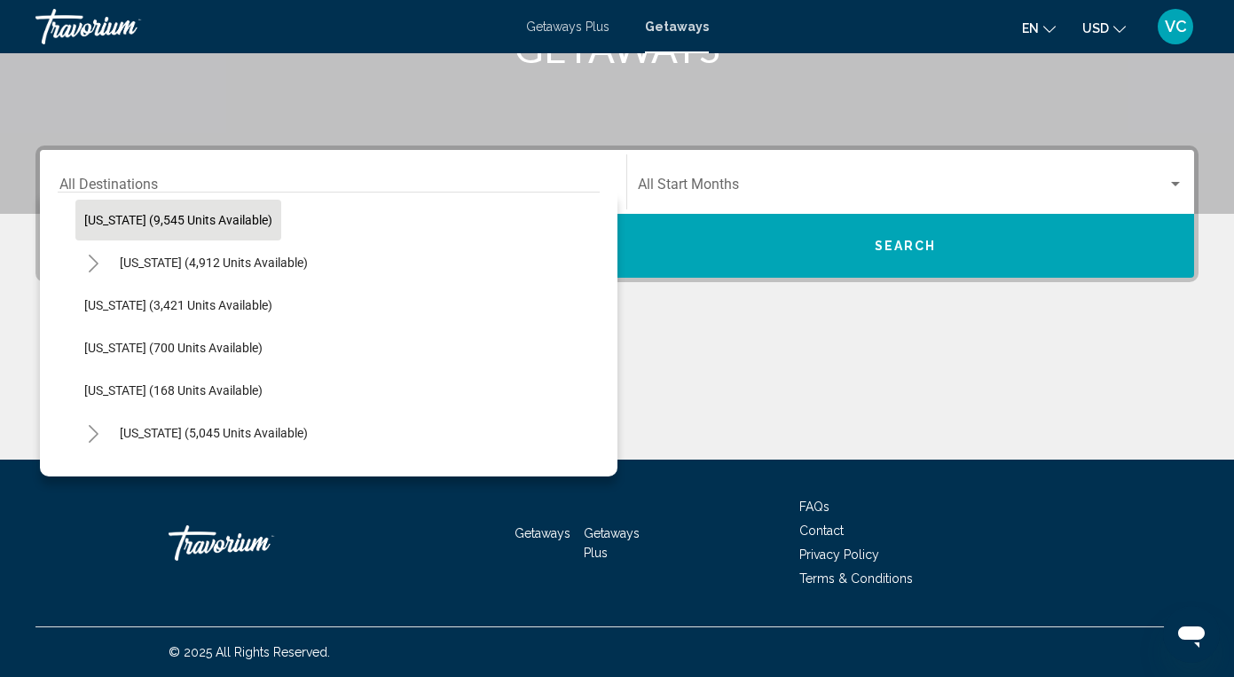
scroll to position [812, 0]
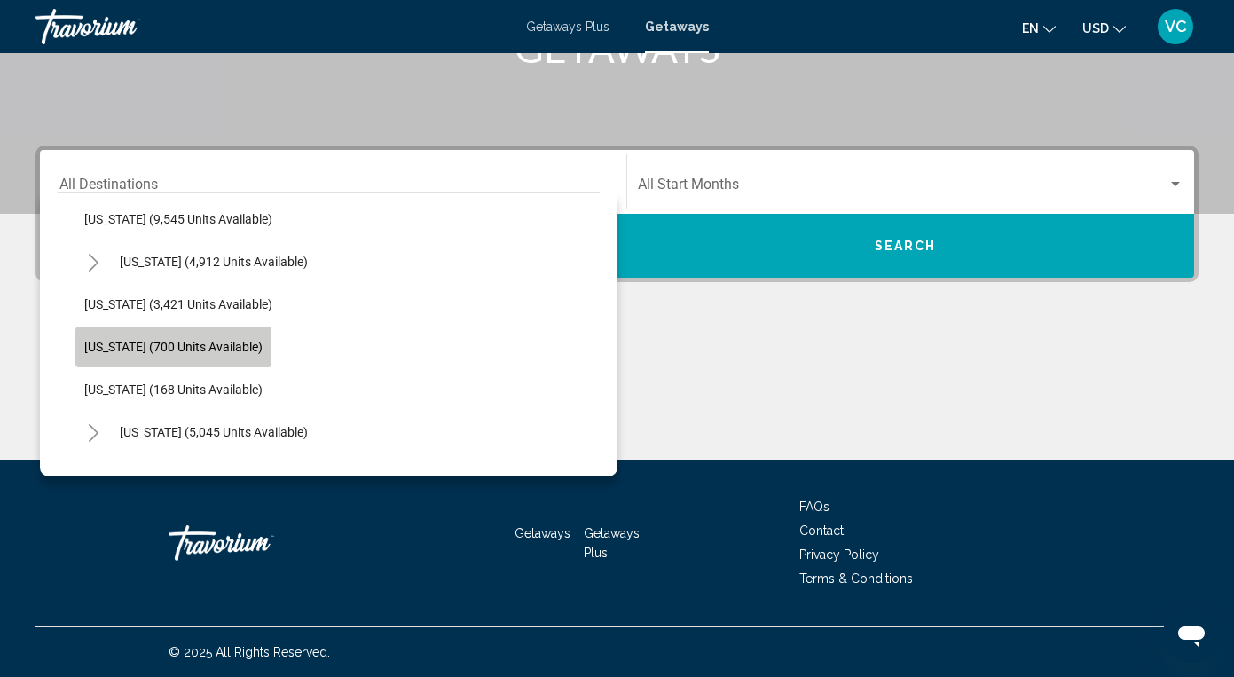
click at [202, 347] on span "[US_STATE] (700 units available)" at bounding box center [173, 347] width 178 height 14
type input "**********"
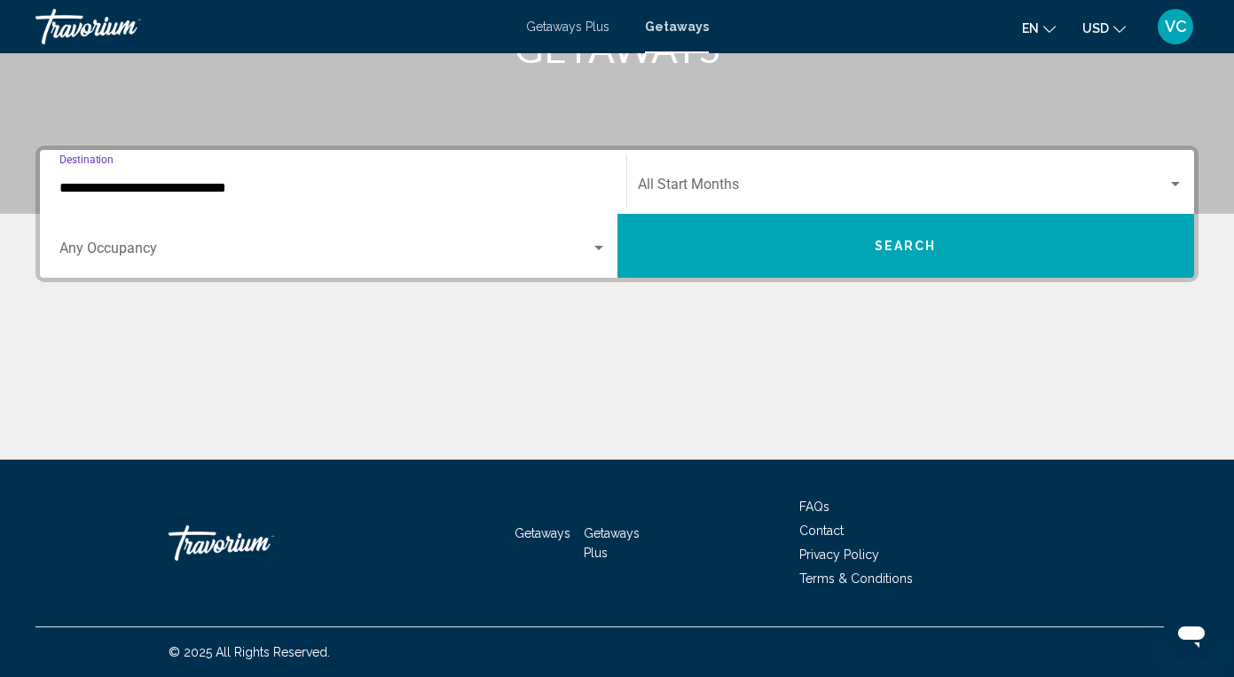
click at [395, 244] on span "Search widget" at bounding box center [324, 252] width 531 height 16
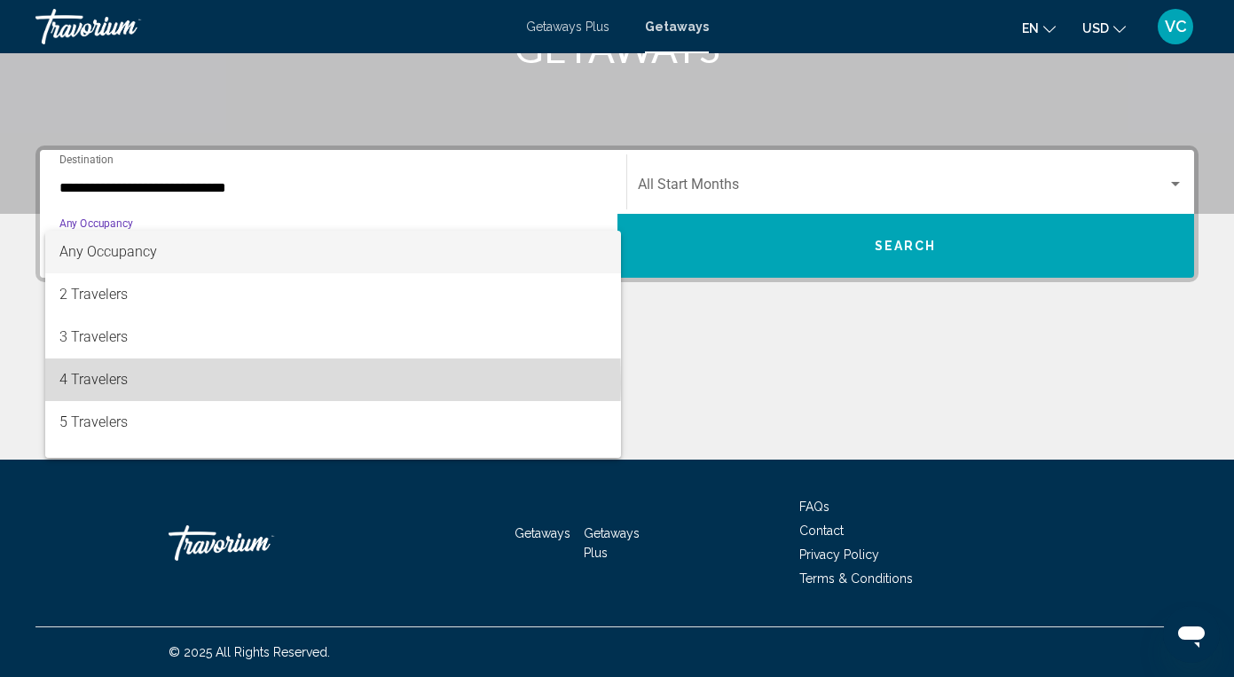
click at [176, 381] on span "4 Travelers" at bounding box center [332, 379] width 547 height 43
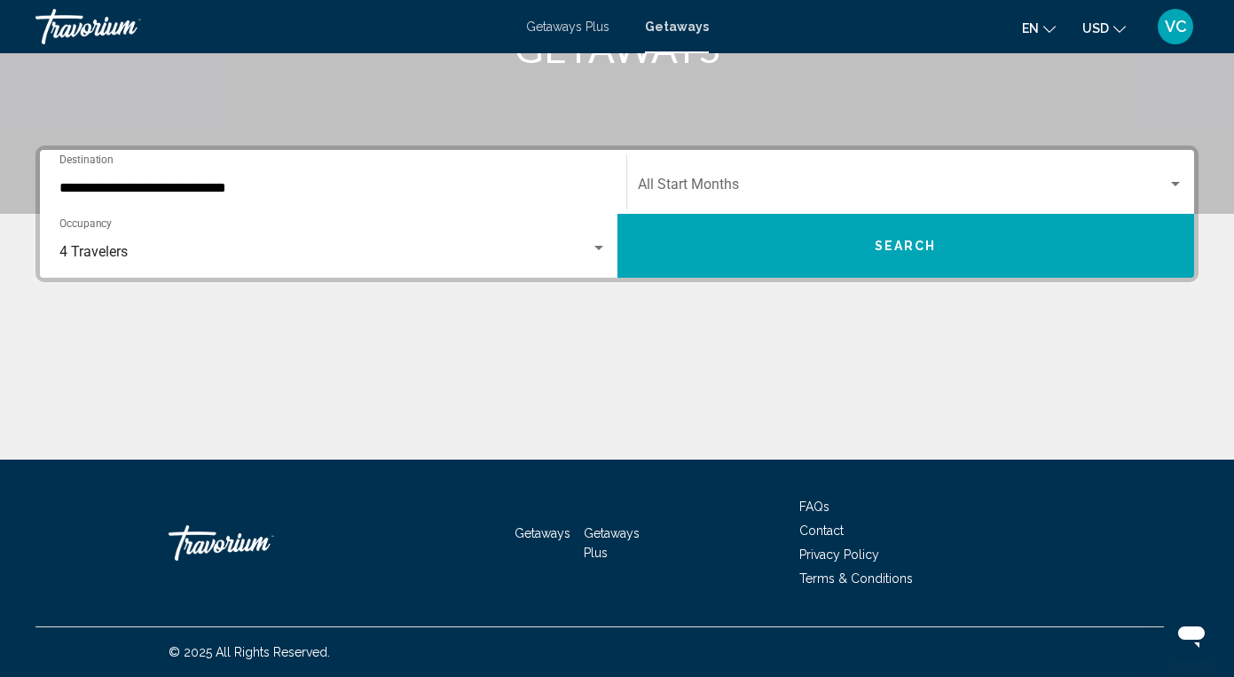
click at [753, 169] on div "Start Month All Start Months" at bounding box center [911, 182] width 546 height 56
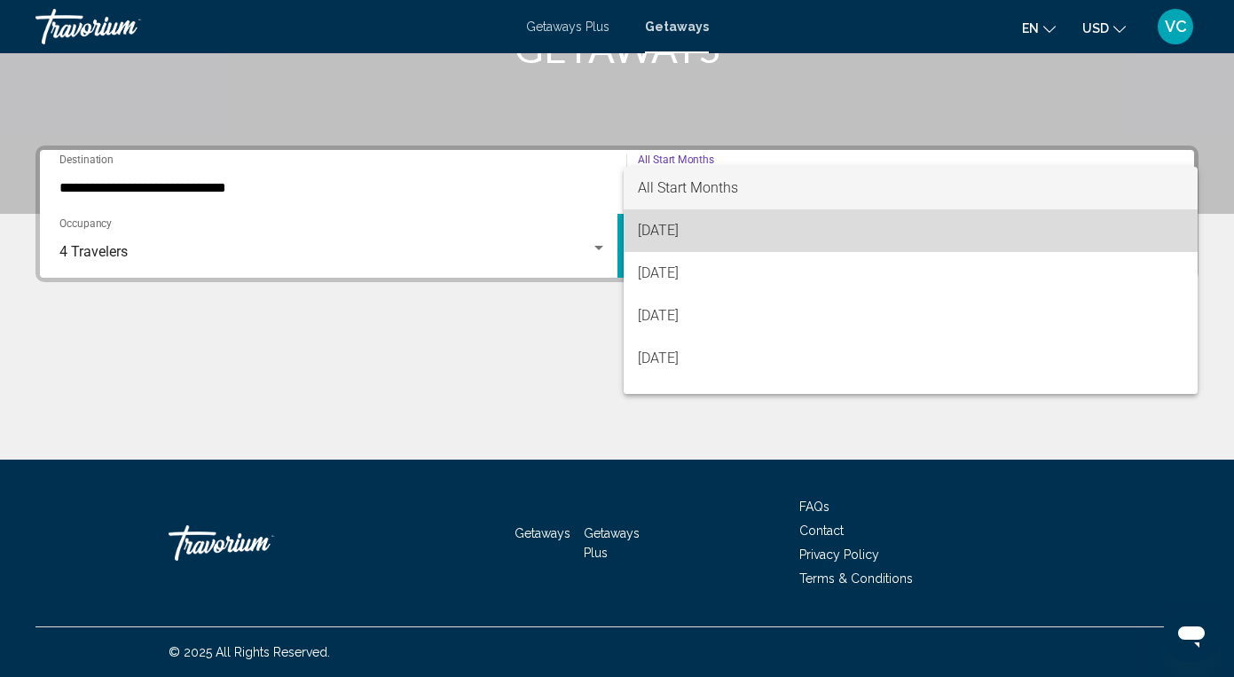
click at [702, 234] on span "[DATE]" at bounding box center [911, 230] width 546 height 43
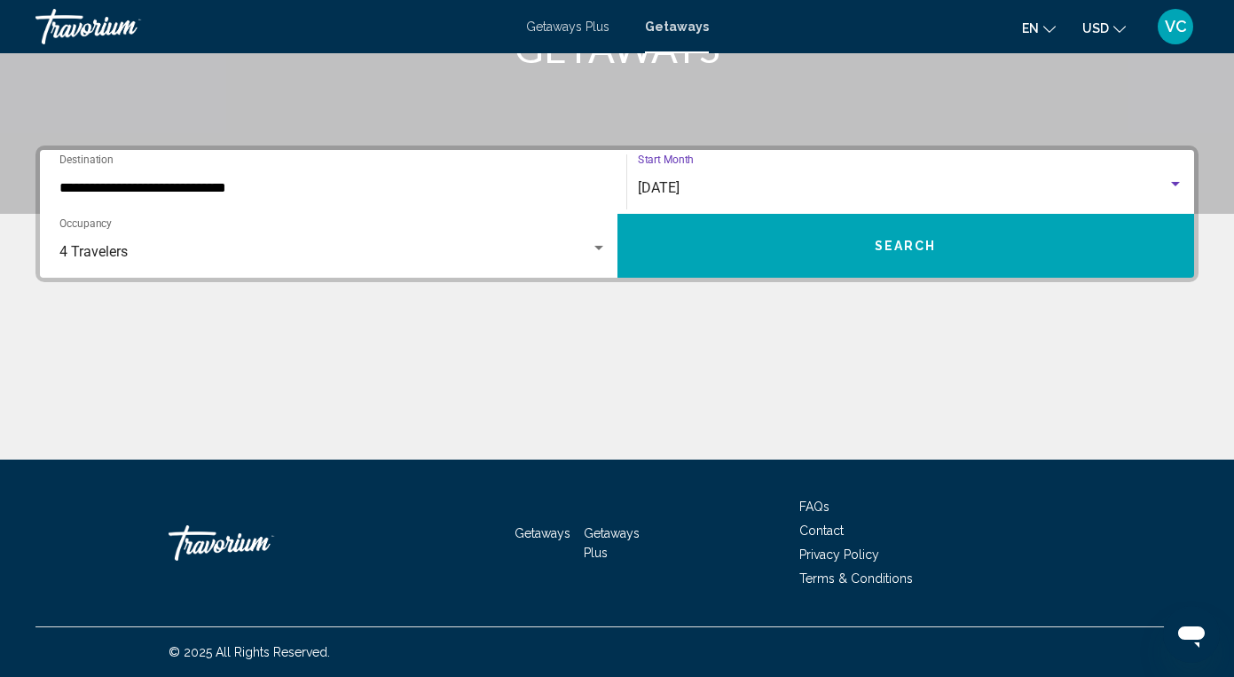
click at [720, 237] on button "Search" at bounding box center [905, 246] width 577 height 64
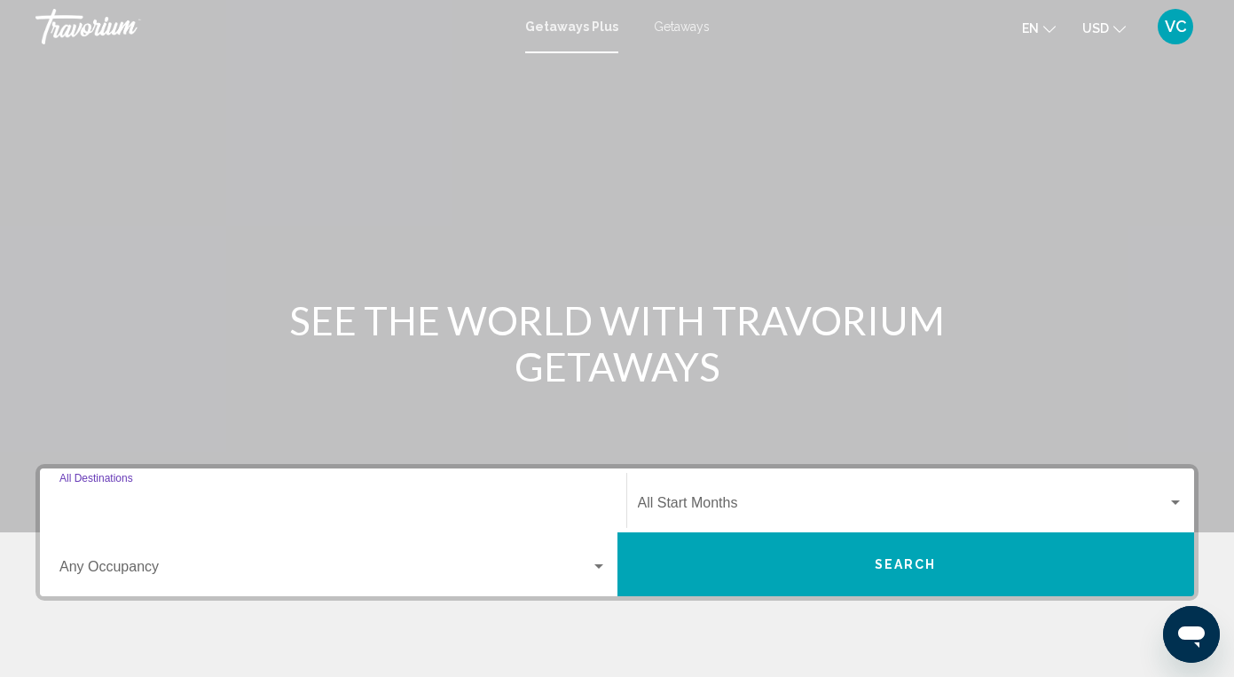
click at [129, 513] on input "Destination All Destinations" at bounding box center [332, 506] width 547 height 16
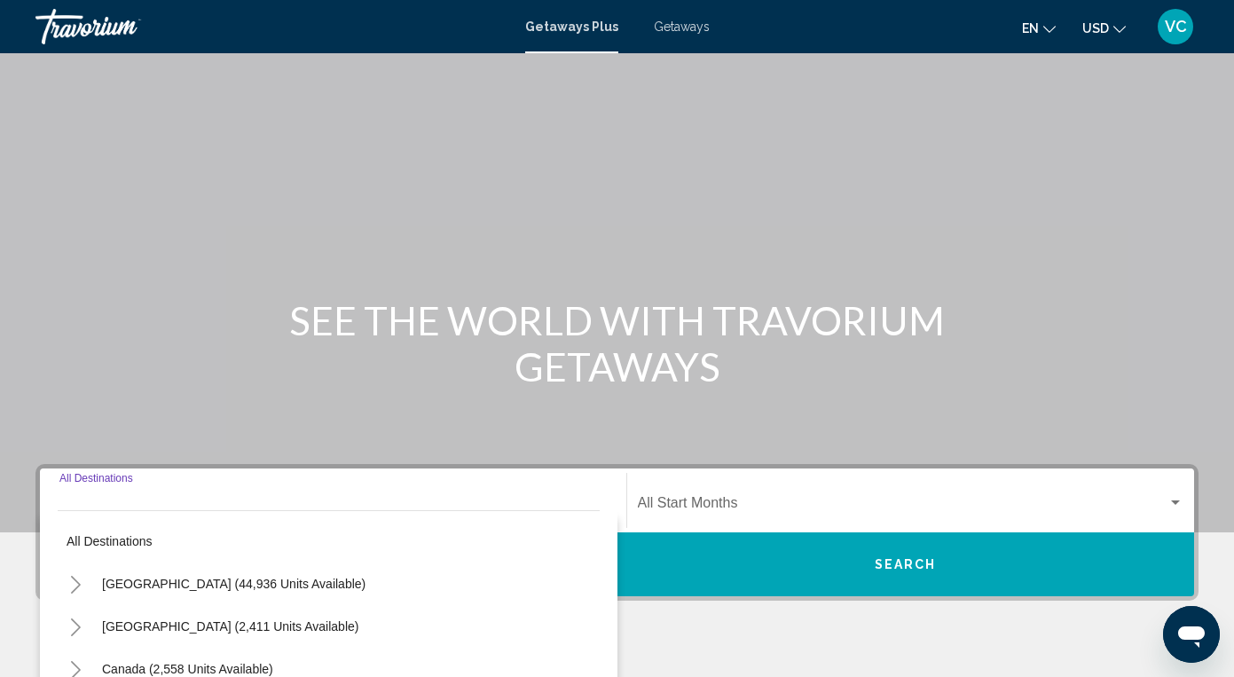
scroll to position [318, 0]
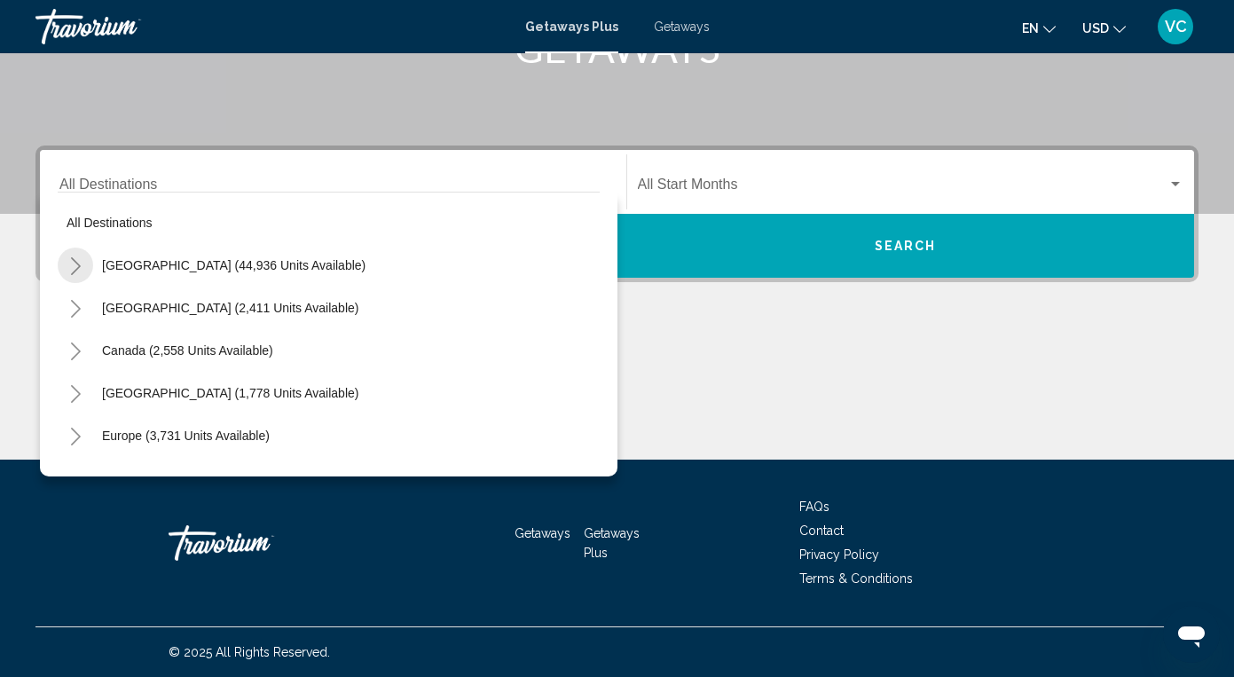
click at [75, 263] on icon "Toggle United States (44,936 units available)" at bounding box center [76, 266] width 10 height 18
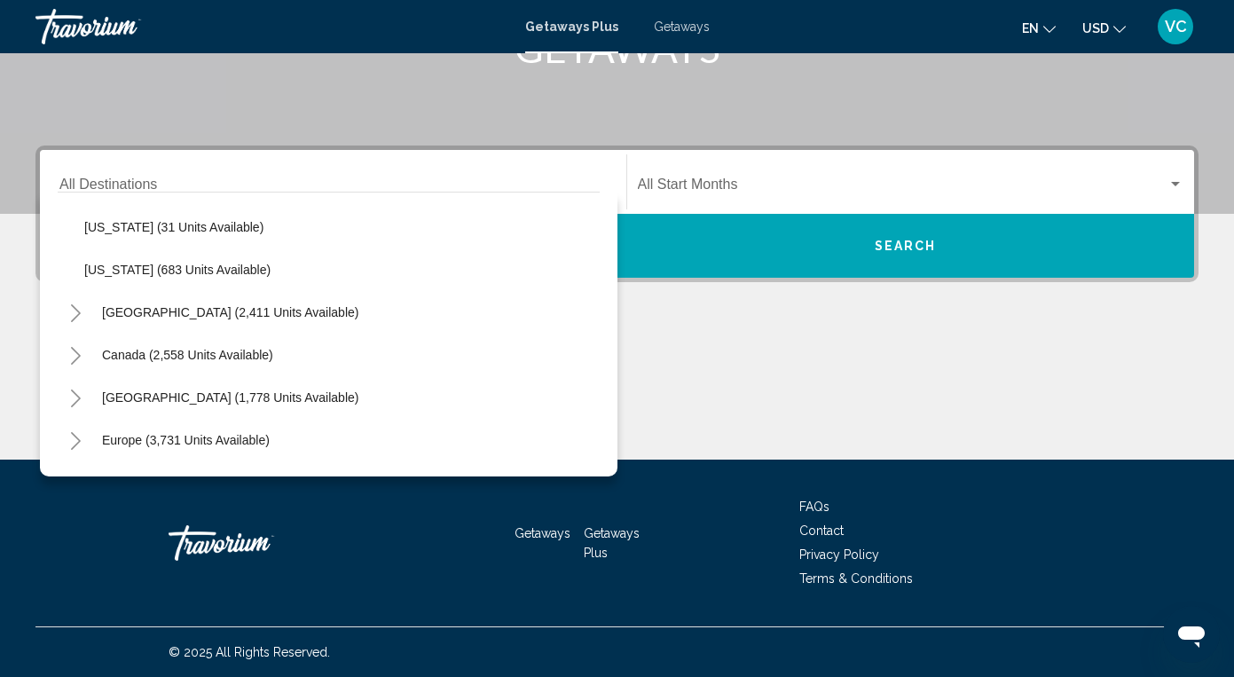
scroll to position [1729, 0]
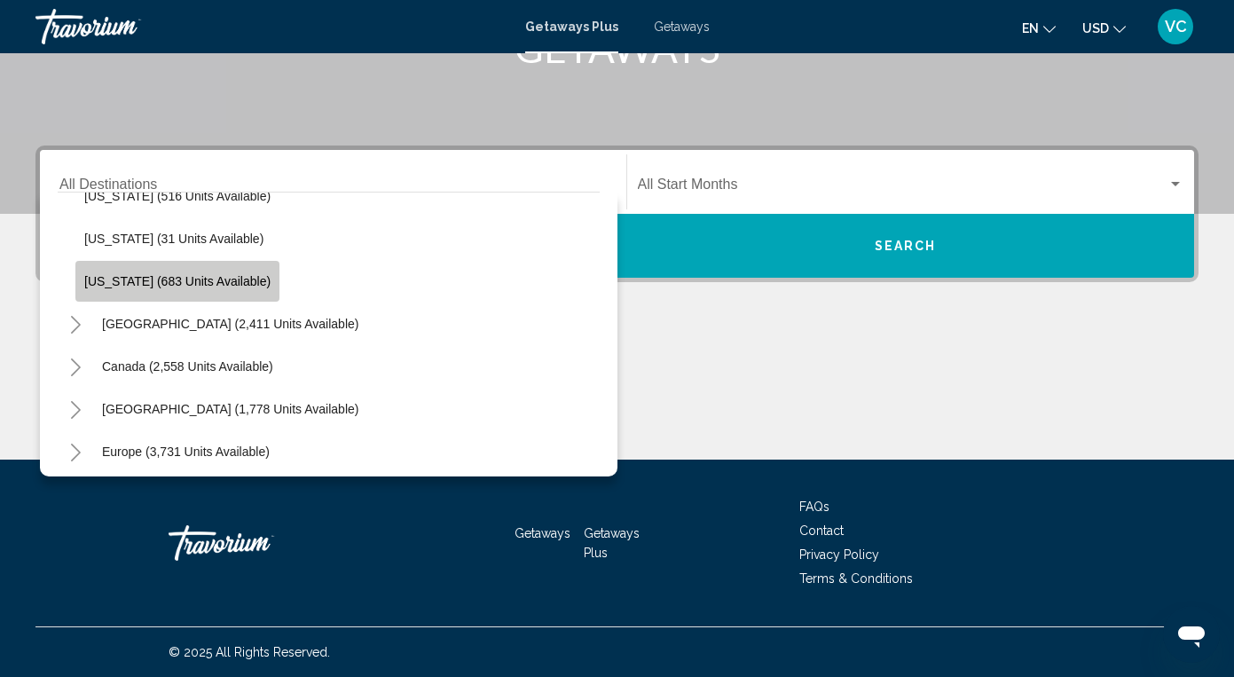
click at [198, 287] on span "[US_STATE] (683 units available)" at bounding box center [177, 281] width 186 height 14
type input "**********"
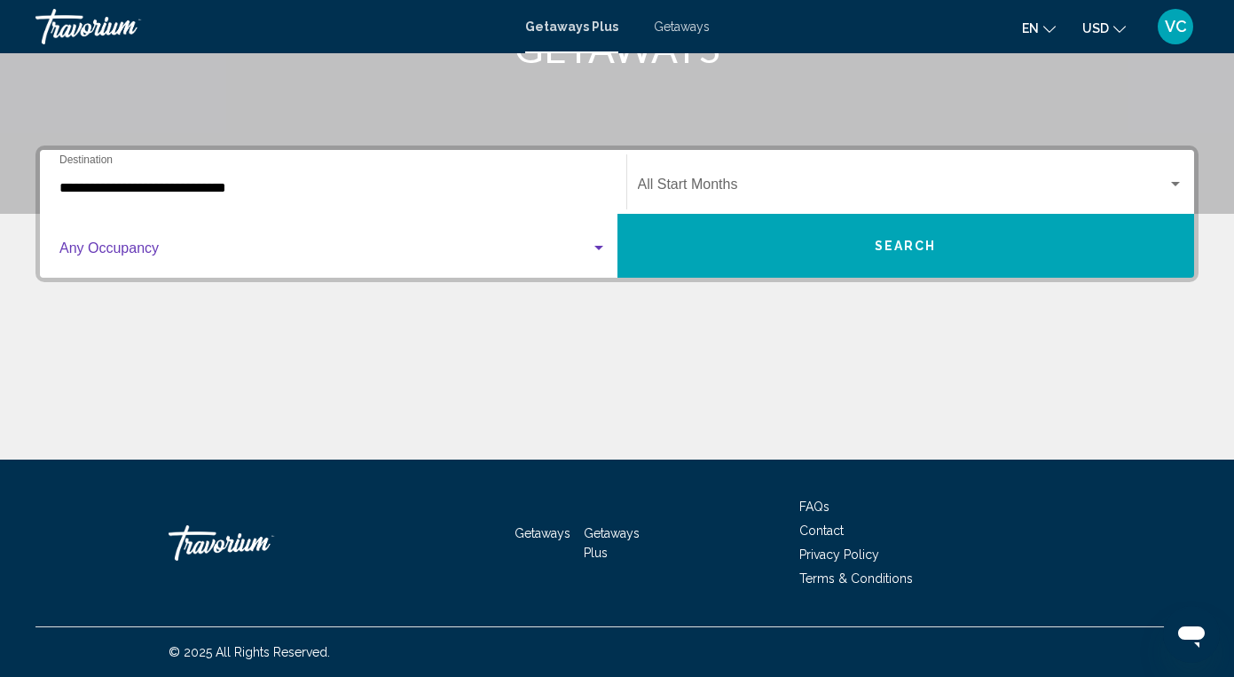
click at [193, 247] on span "Search widget" at bounding box center [324, 252] width 531 height 16
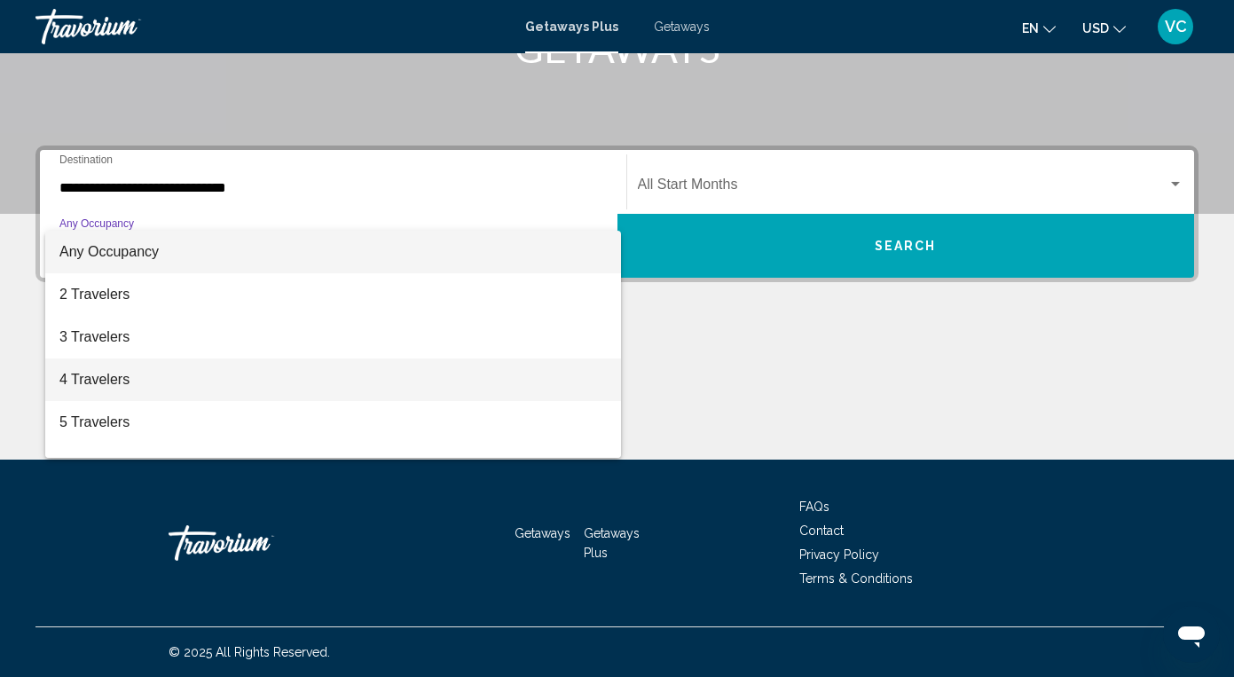
click at [148, 372] on span "4 Travelers" at bounding box center [332, 379] width 547 height 43
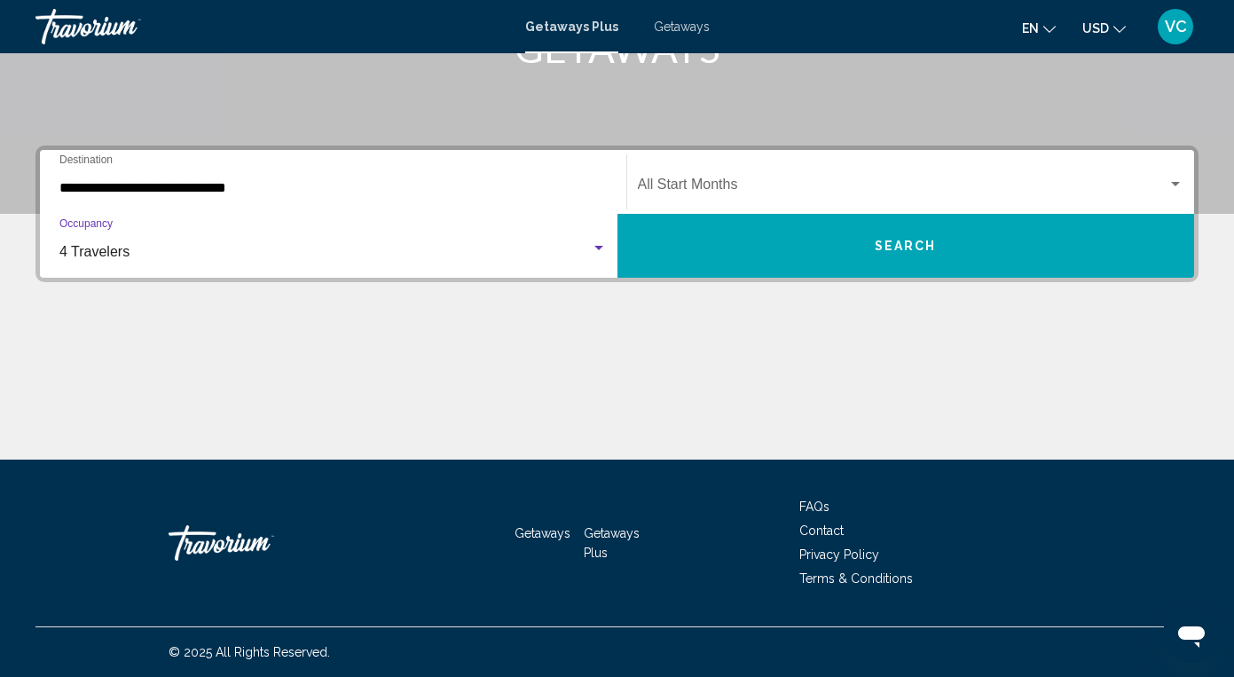
click at [697, 173] on div "Start Month All Start Months" at bounding box center [911, 182] width 546 height 56
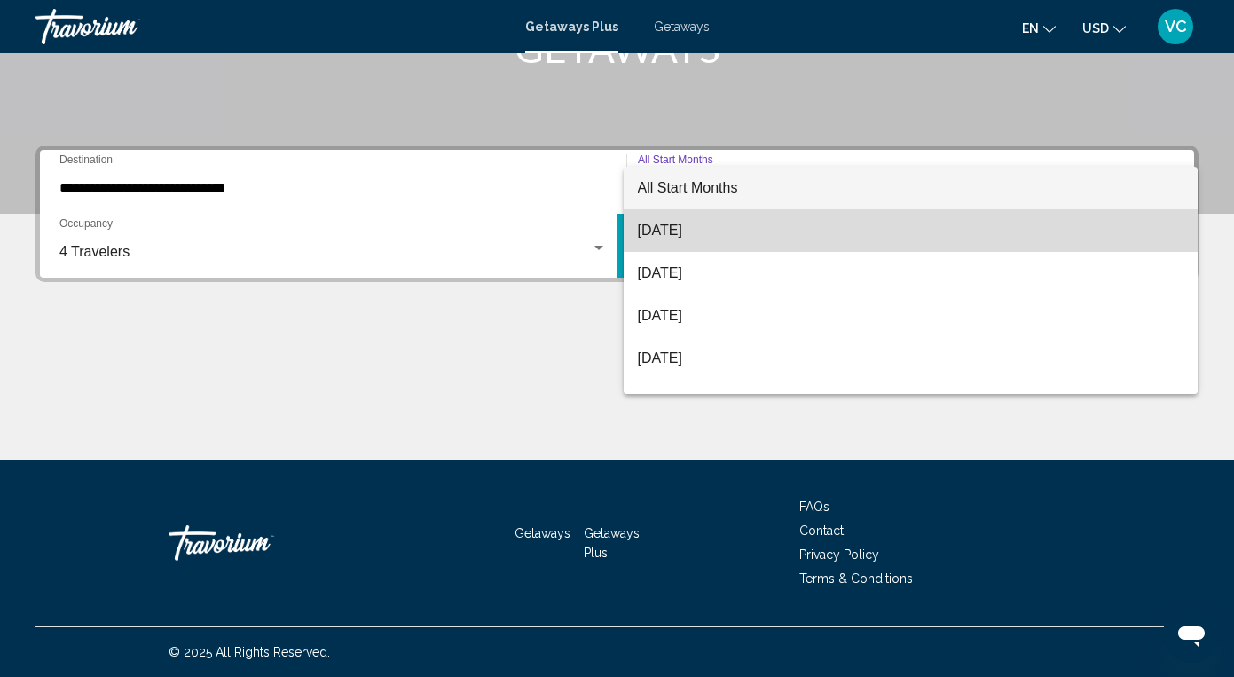
click at [670, 231] on span "[DATE]" at bounding box center [911, 230] width 546 height 43
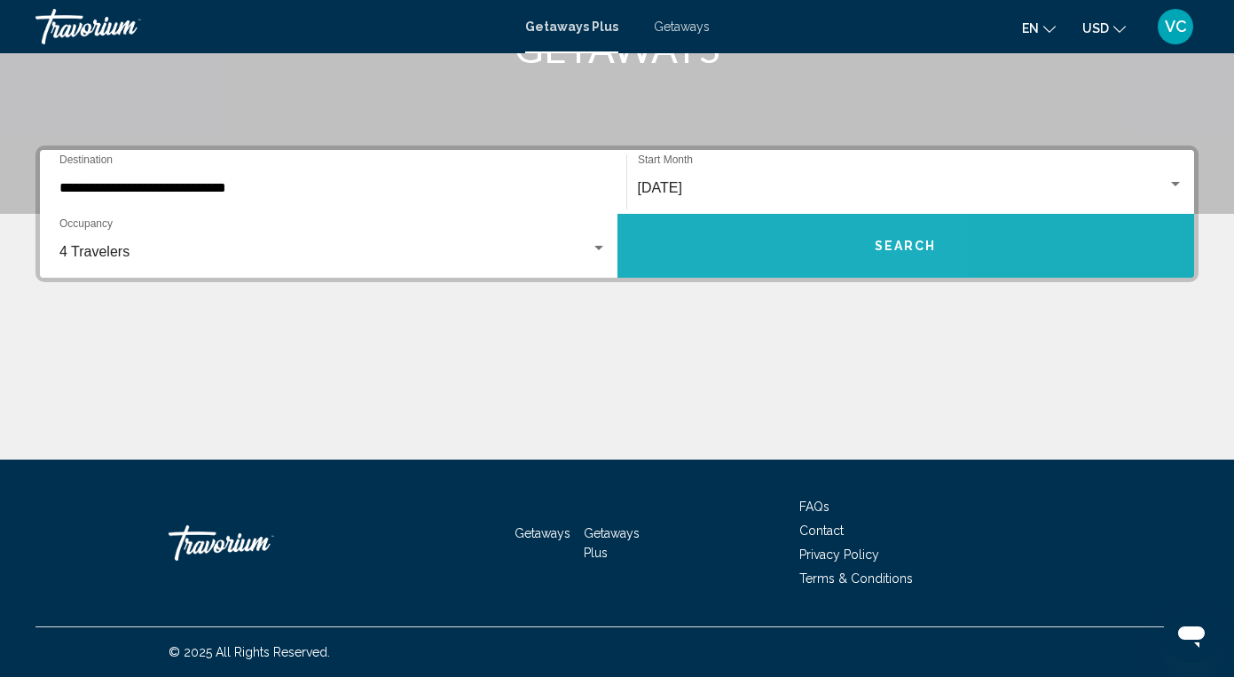
click at [743, 250] on button "Search" at bounding box center [905, 246] width 577 height 64
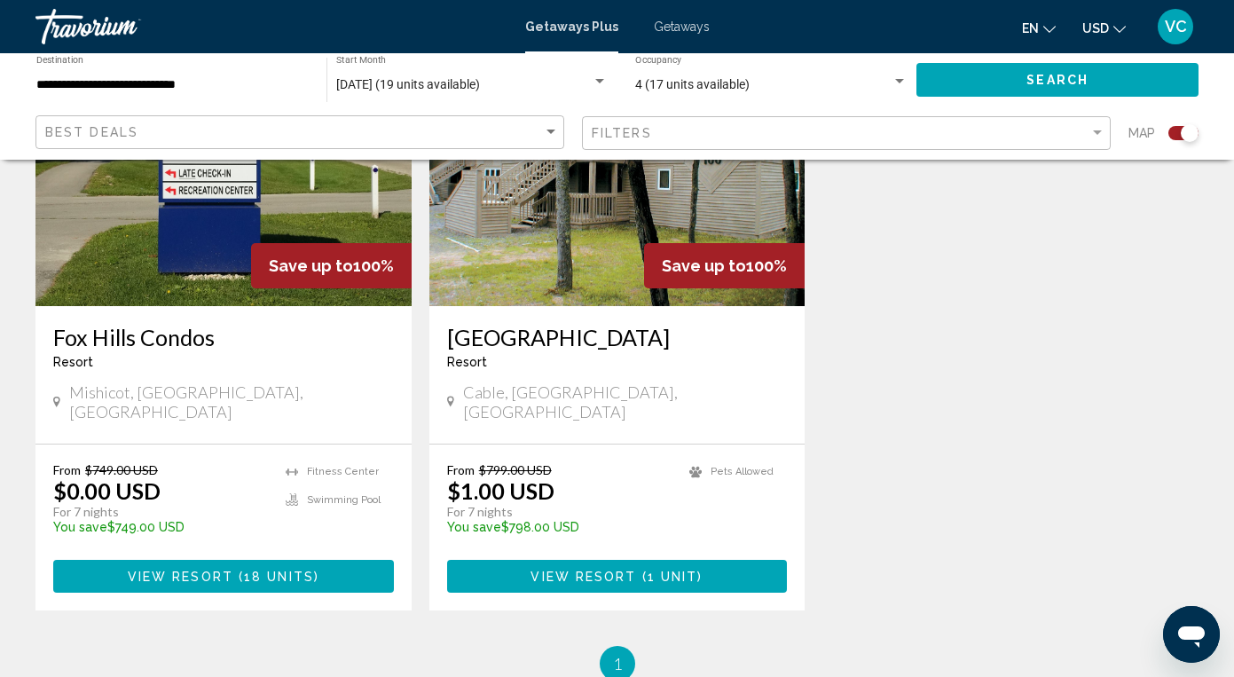
scroll to position [770, 0]
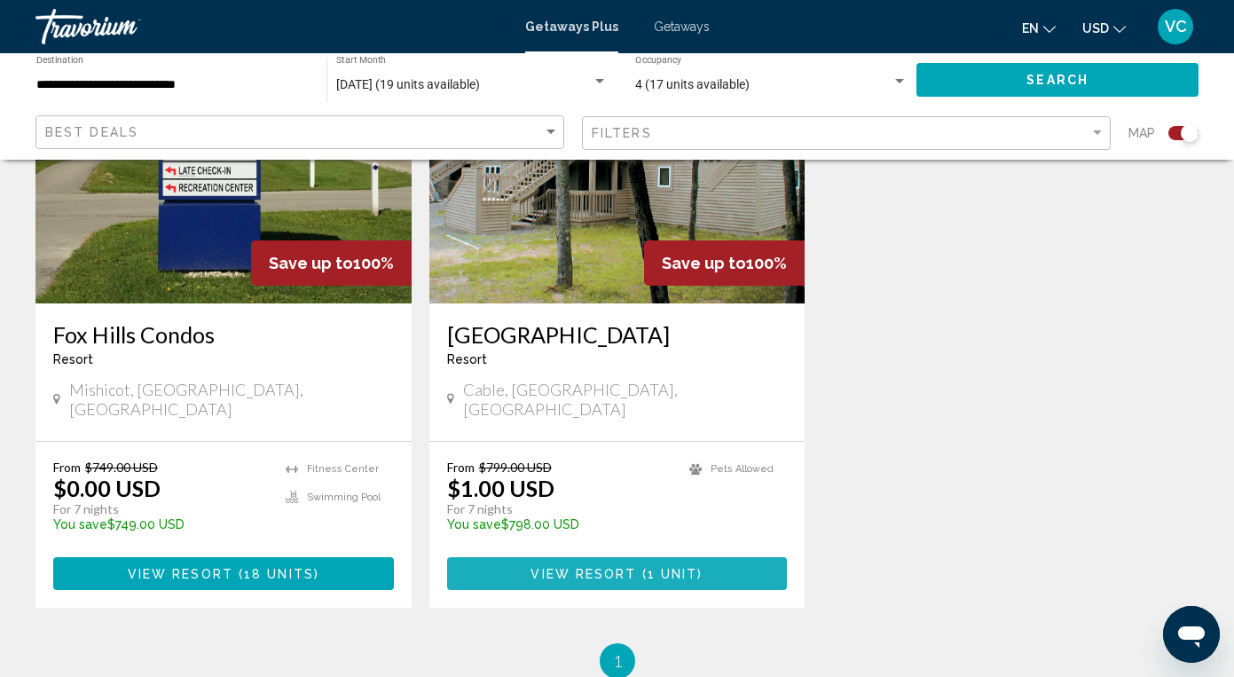
click at [696, 557] on button "View Resort ( 1 unit )" at bounding box center [617, 573] width 341 height 33
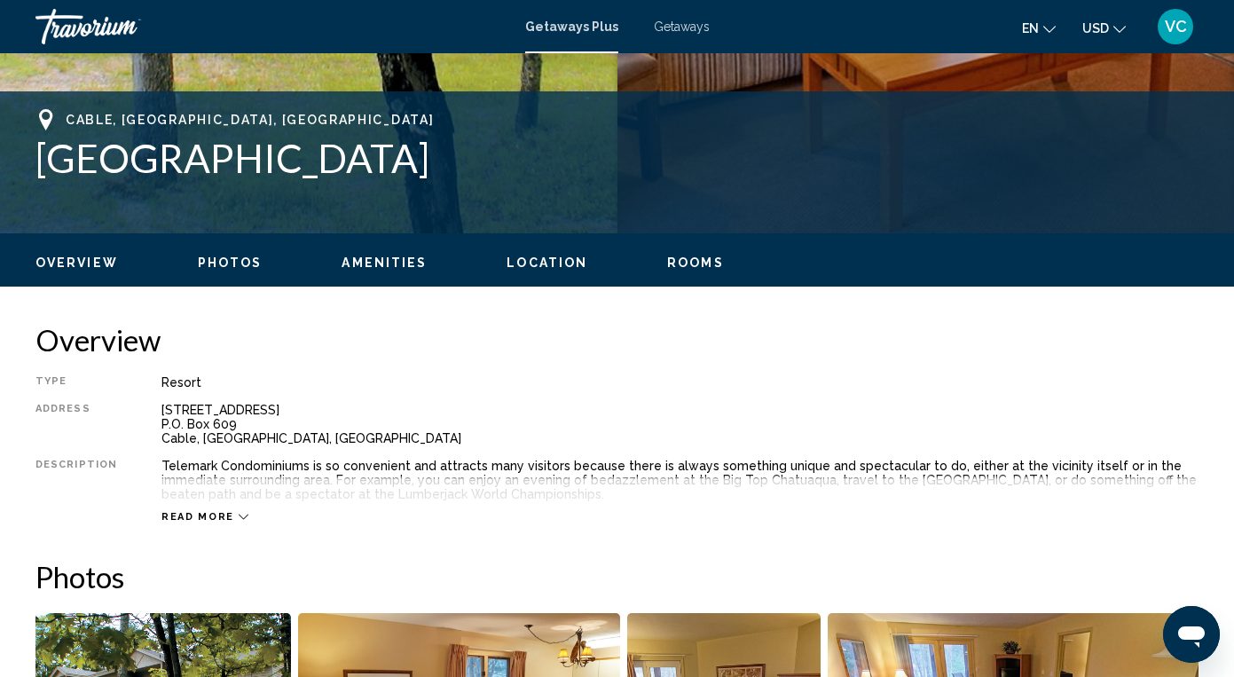
scroll to position [664, 0]
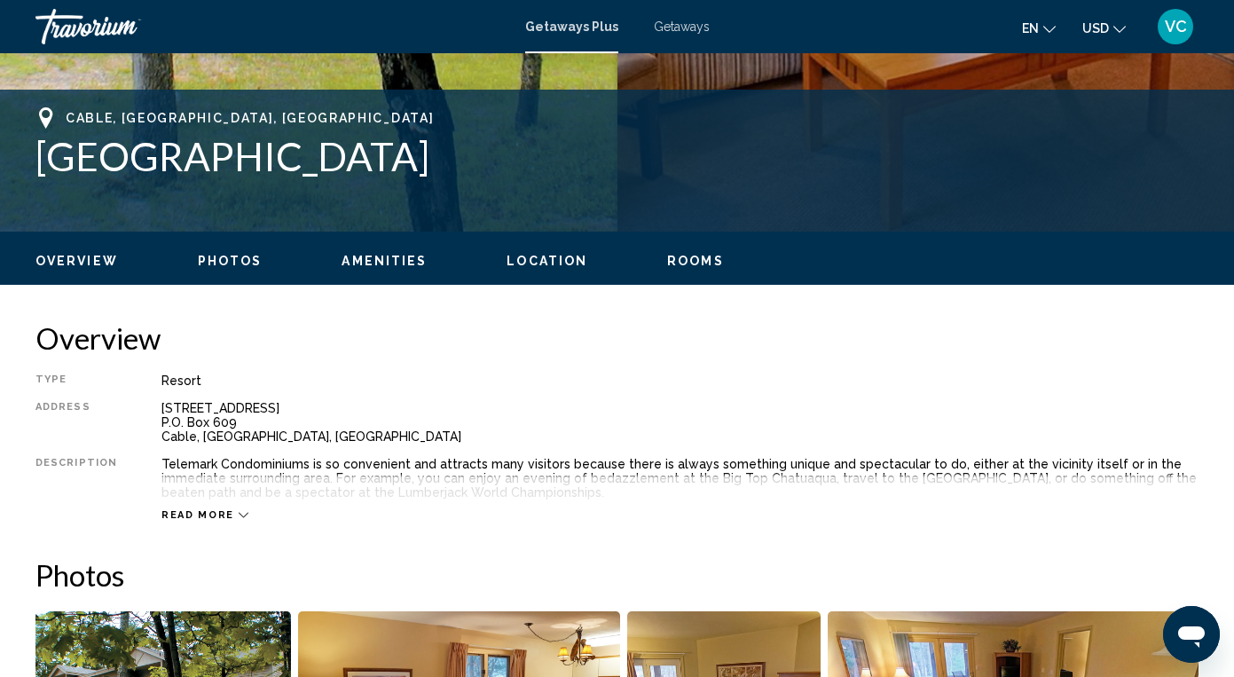
click at [217, 509] on span "Read more" at bounding box center [197, 515] width 73 height 12
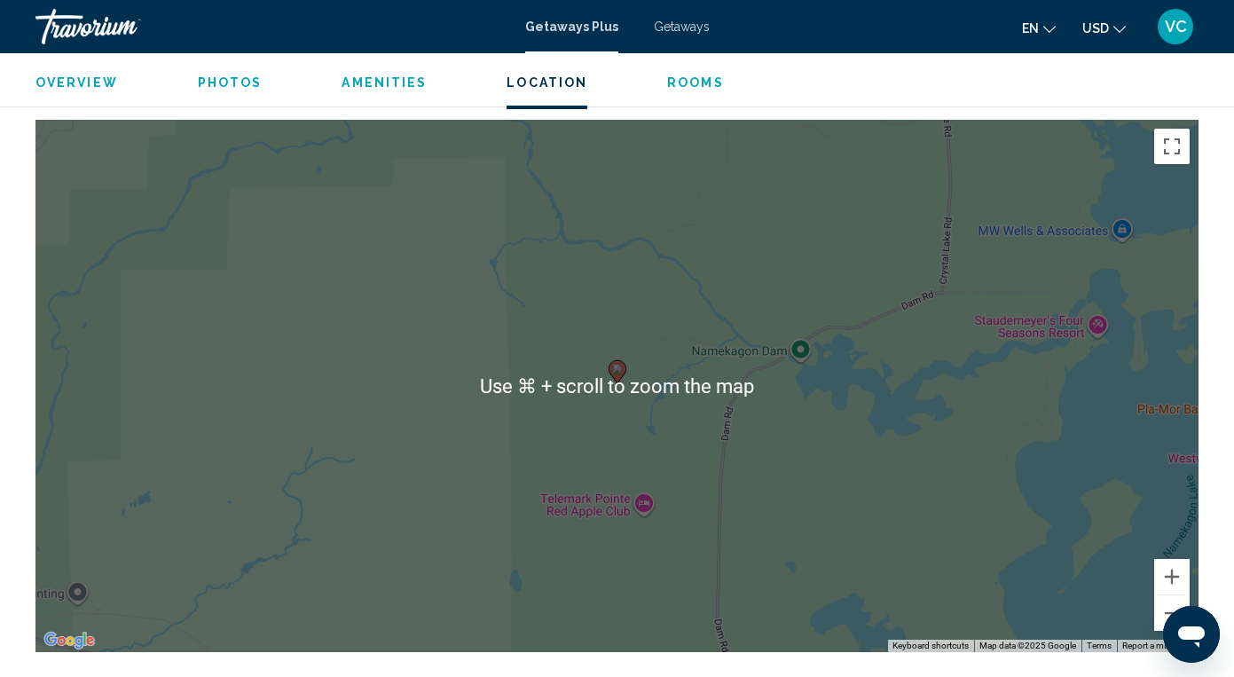
scroll to position [2804, 0]
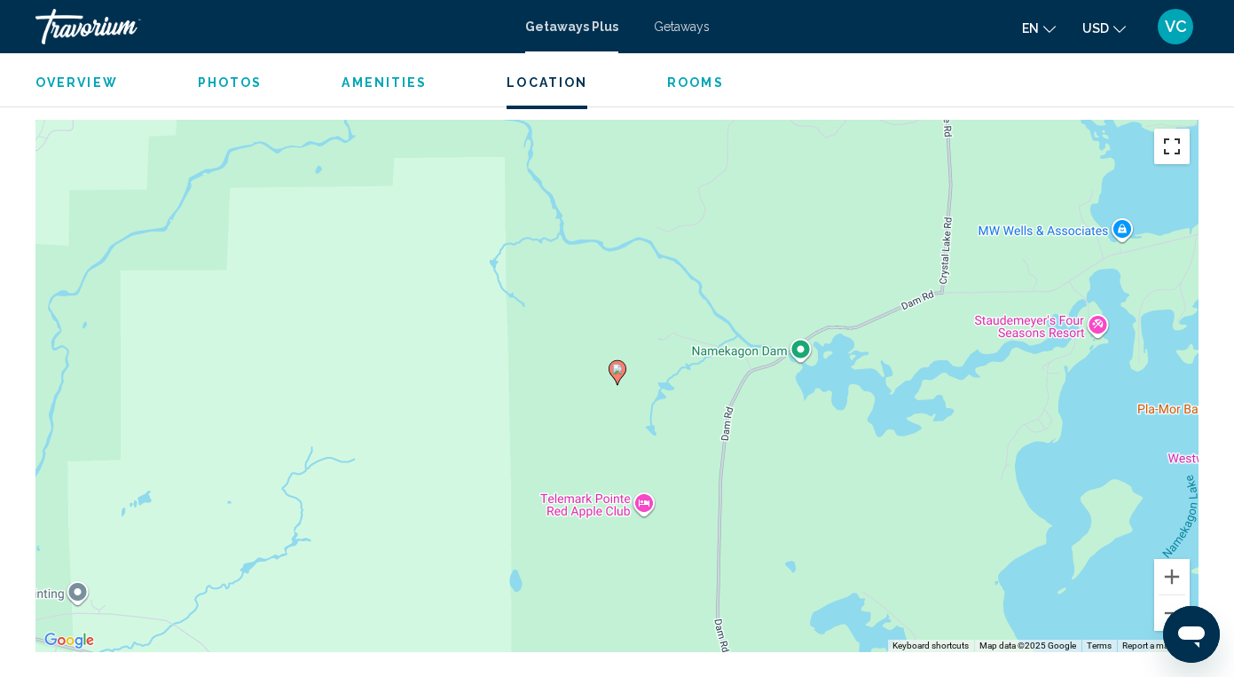
click at [1174, 139] on button "Toggle fullscreen view" at bounding box center [1171, 146] width 35 height 35
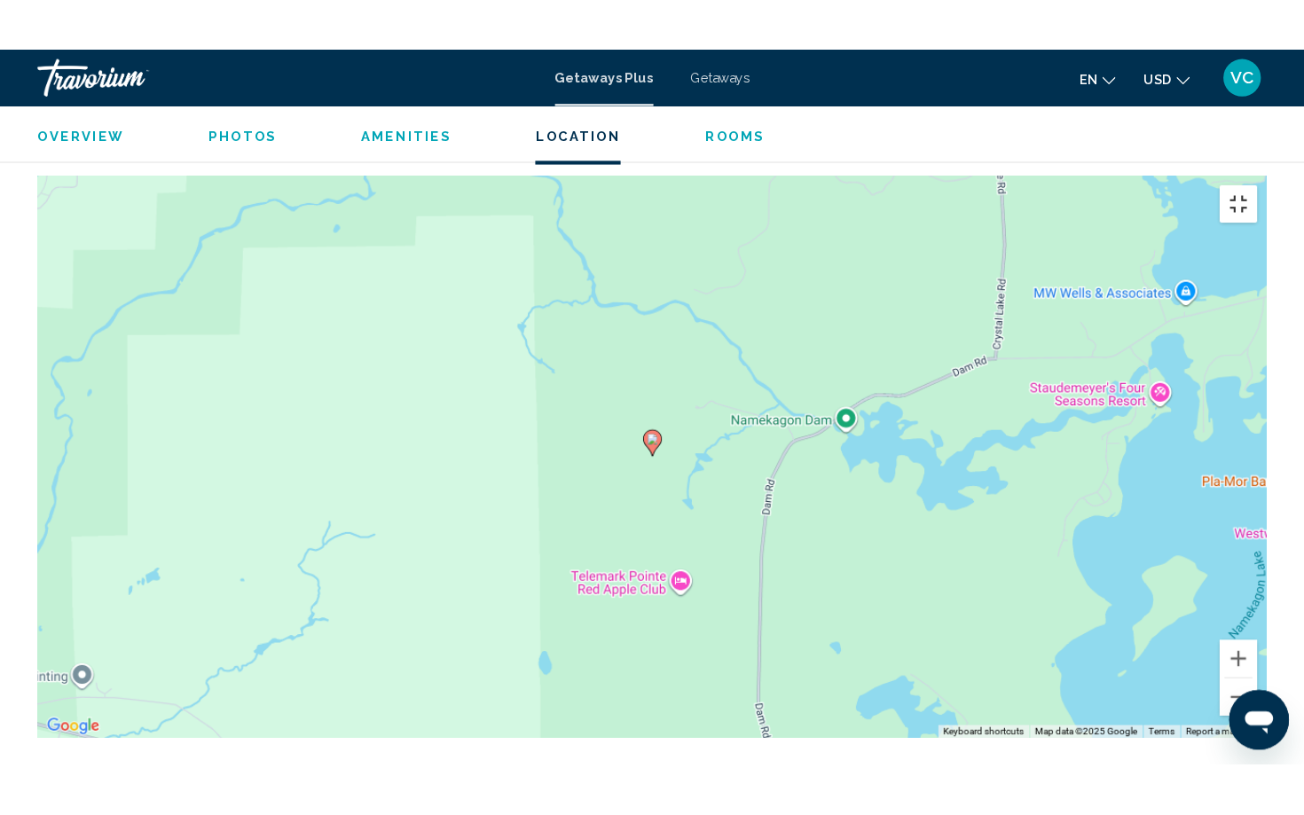
scroll to position [0, 0]
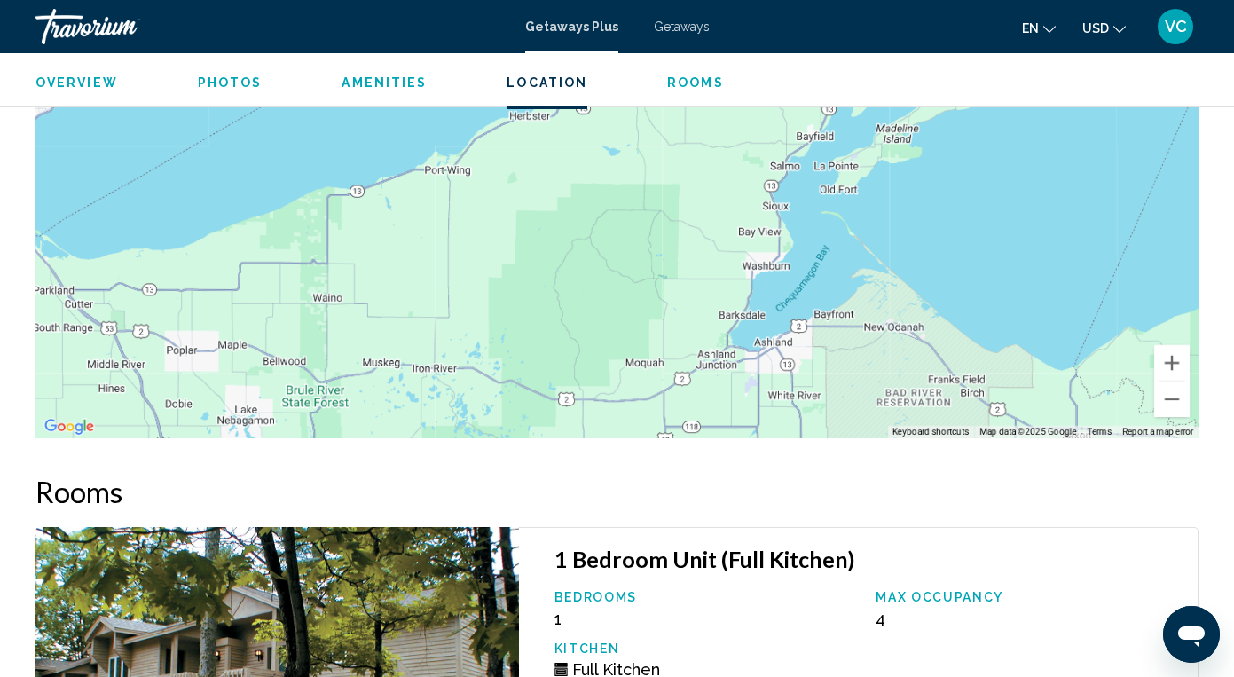
scroll to position [2963, 0]
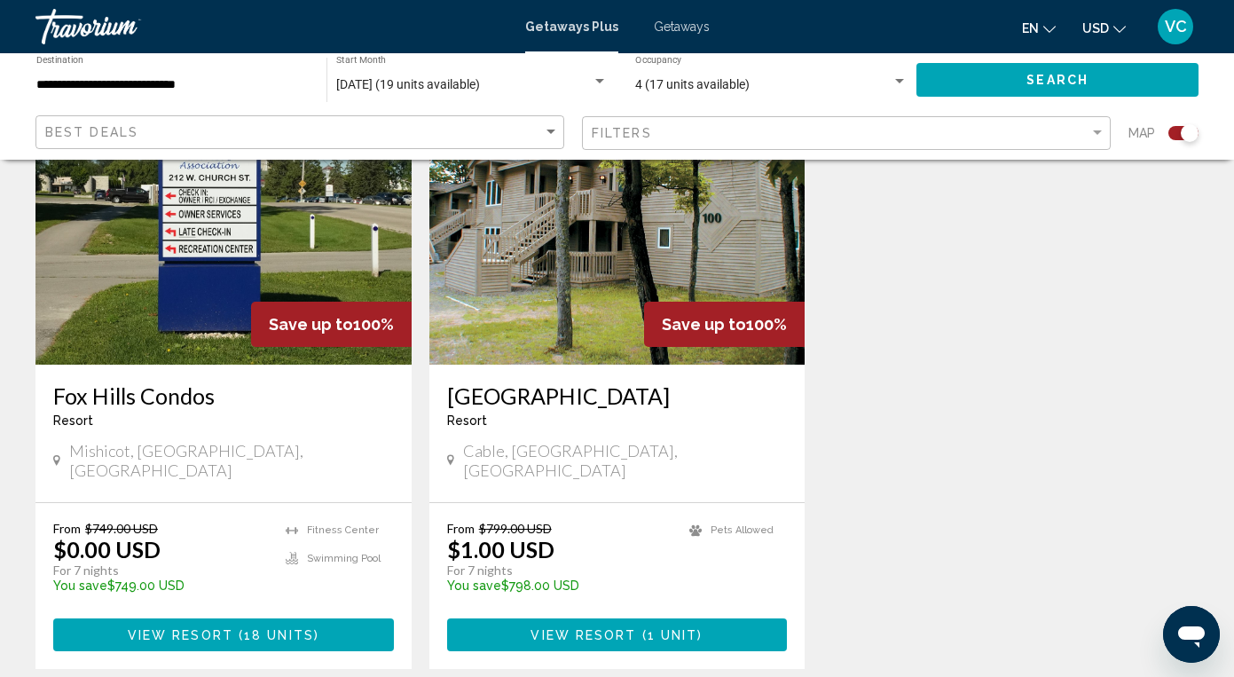
scroll to position [717, 0]
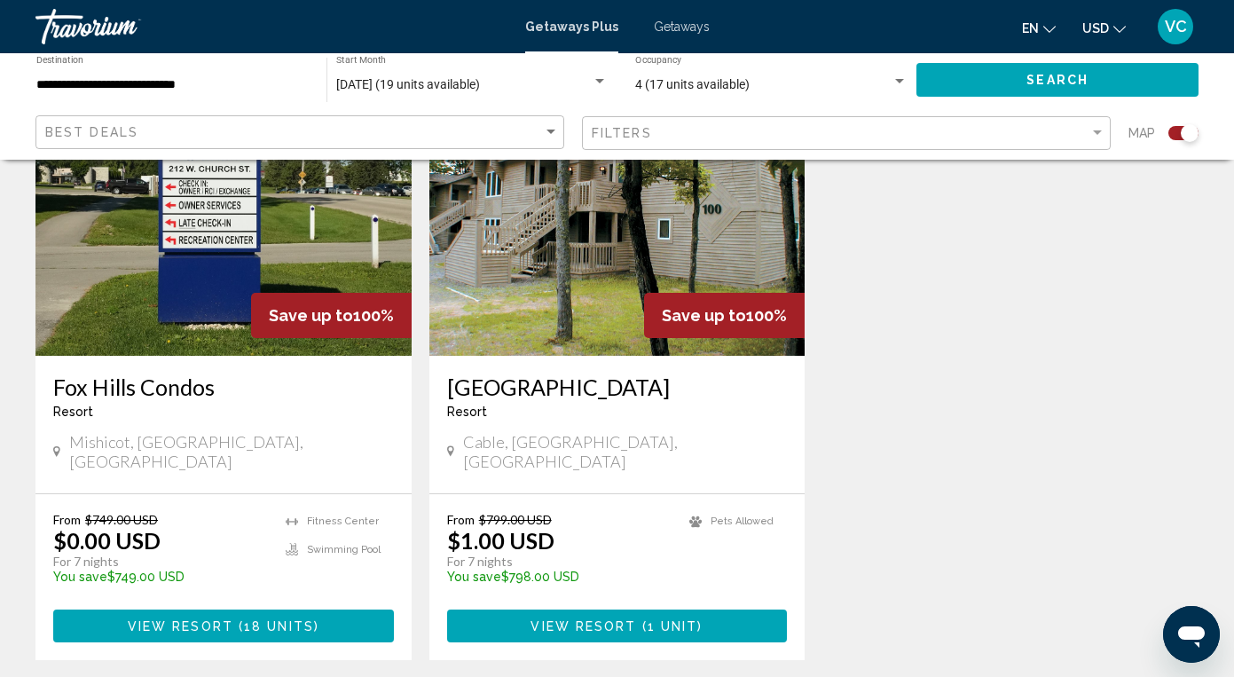
click at [197, 619] on span "View Resort" at bounding box center [181, 626] width 106 height 14
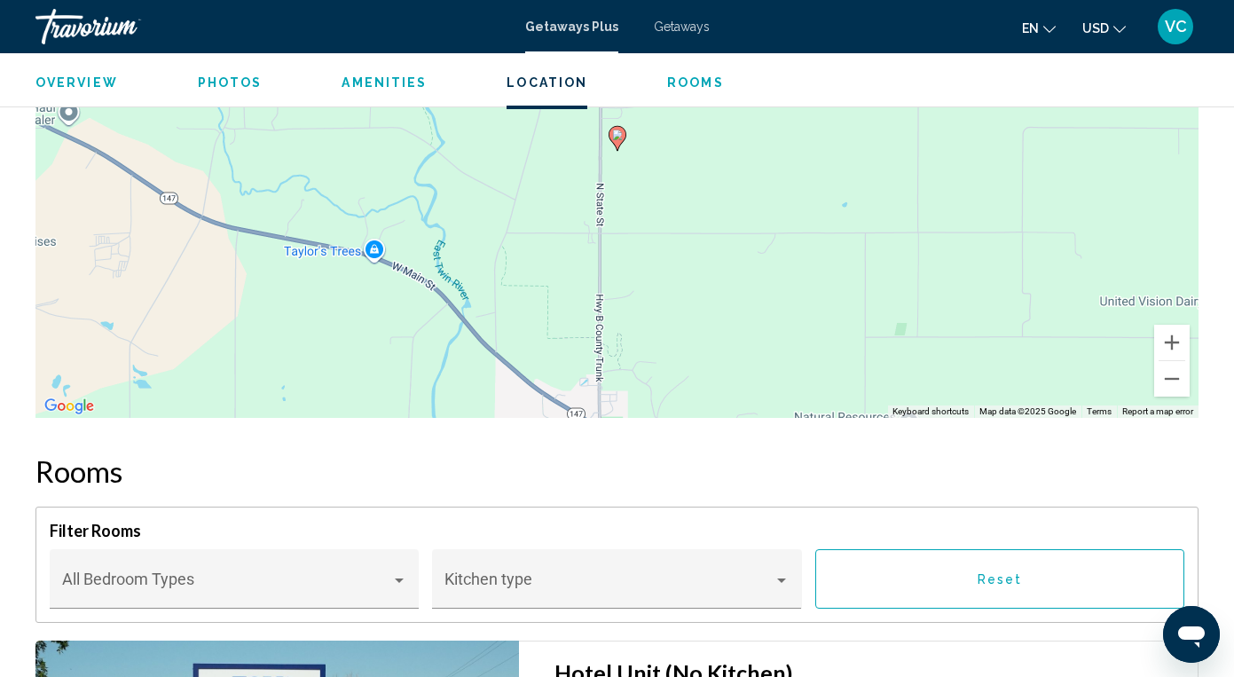
scroll to position [3363, 0]
